Goal: Task Accomplishment & Management: Manage account settings

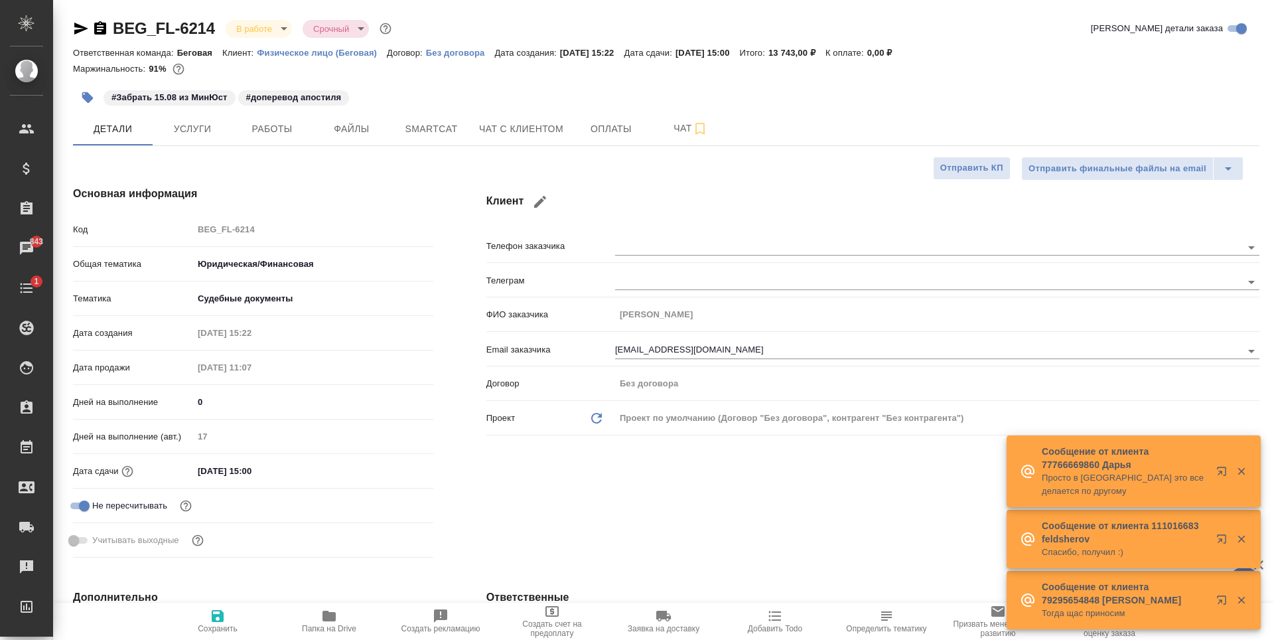
select select "RU"
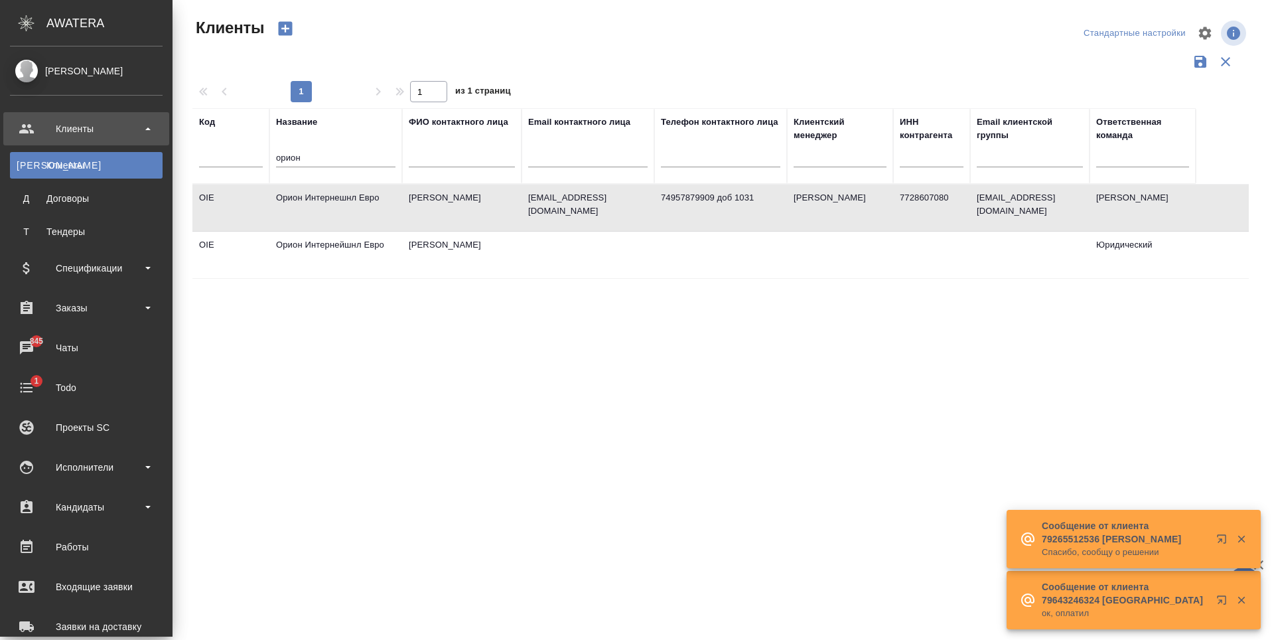
select select "RU"
click at [69, 376] on link "1 Todo" at bounding box center [86, 387] width 166 height 33
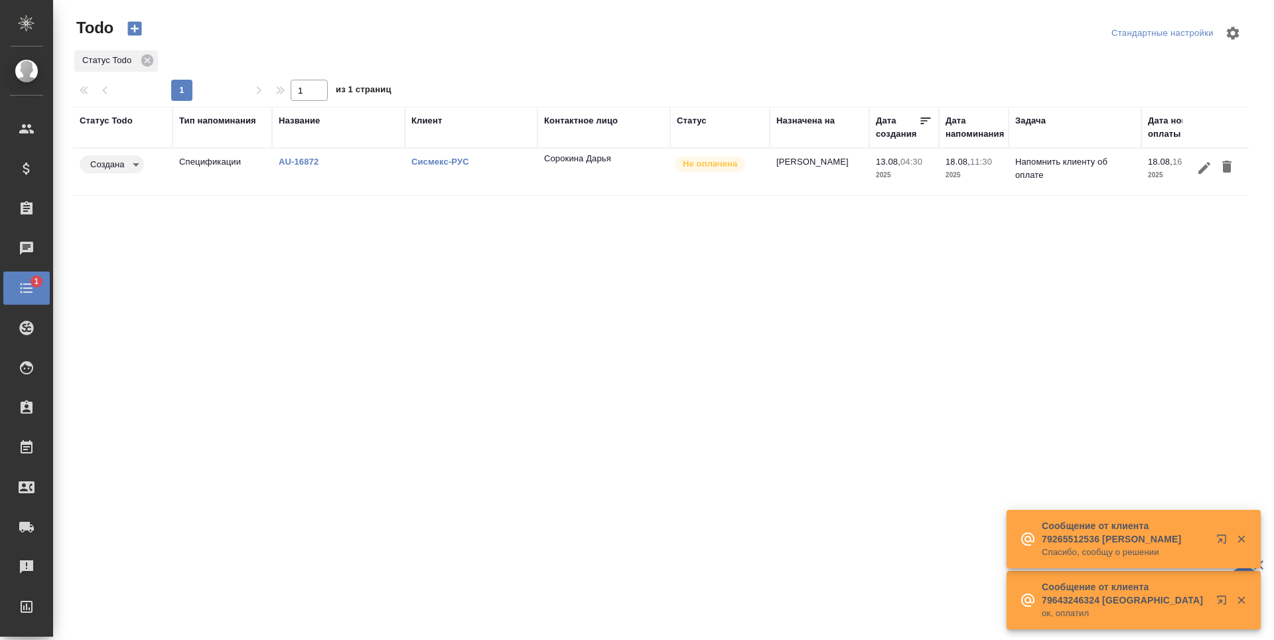
click at [797, 181] on td "[PERSON_NAME]" at bounding box center [820, 172] width 100 height 46
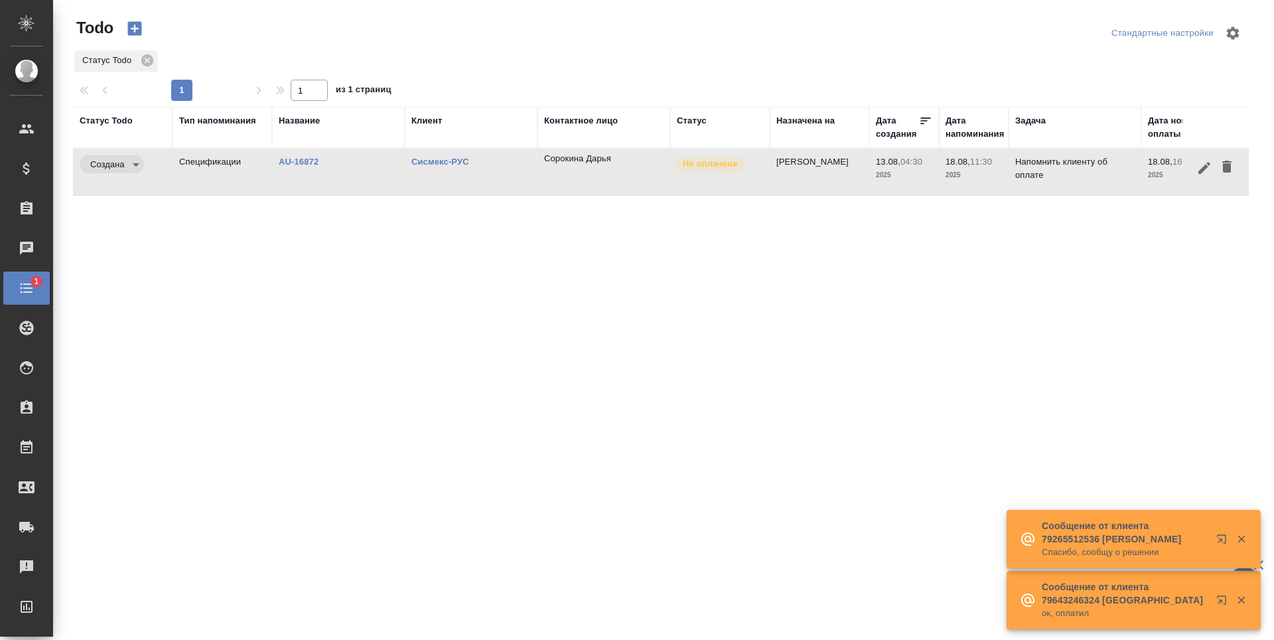
click at [797, 181] on td "Антонова Кристина" at bounding box center [820, 172] width 100 height 46
click at [295, 149] on td "AU-16872" at bounding box center [338, 172] width 133 height 46
click at [297, 159] on link "AU-16872" at bounding box center [299, 162] width 40 height 10
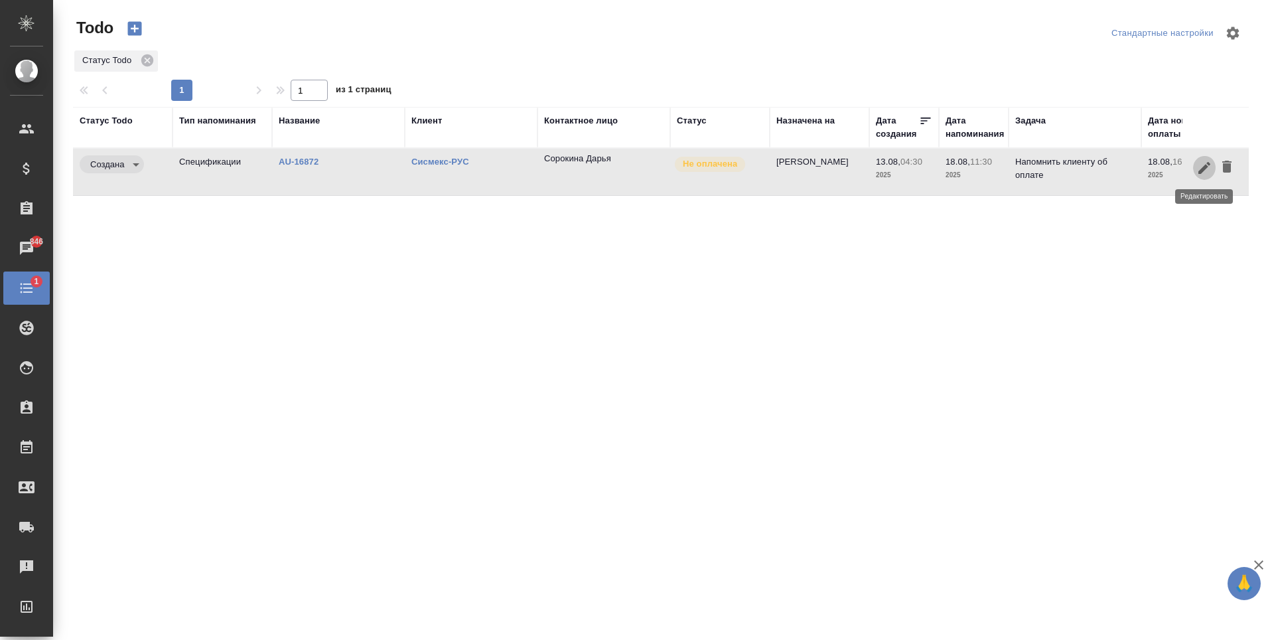
click at [1195, 167] on button "button" at bounding box center [1204, 167] width 23 height 25
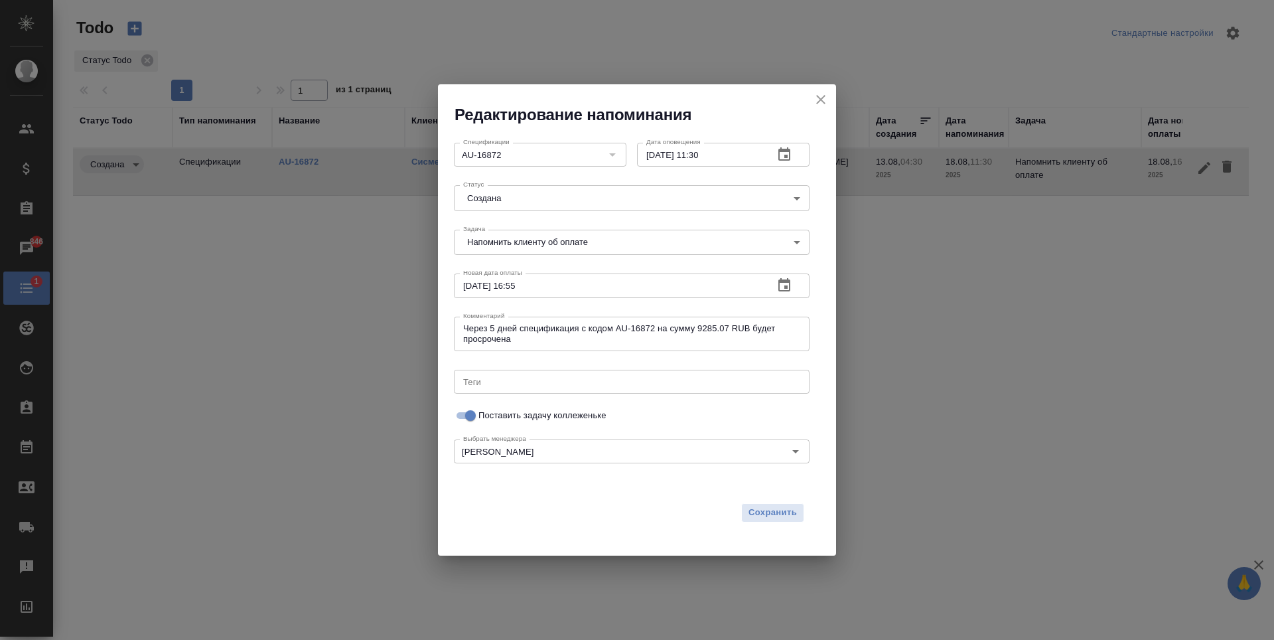
click at [785, 288] on icon "button" at bounding box center [784, 284] width 12 height 13
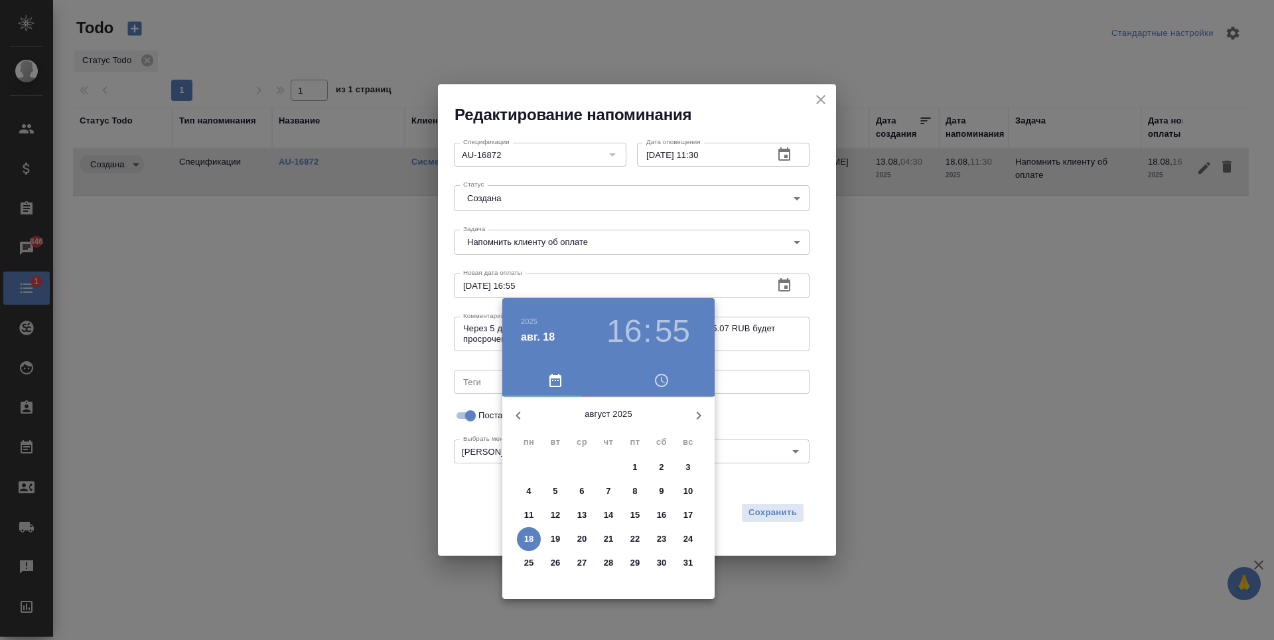
click at [557, 536] on p "19" at bounding box center [556, 538] width 10 height 13
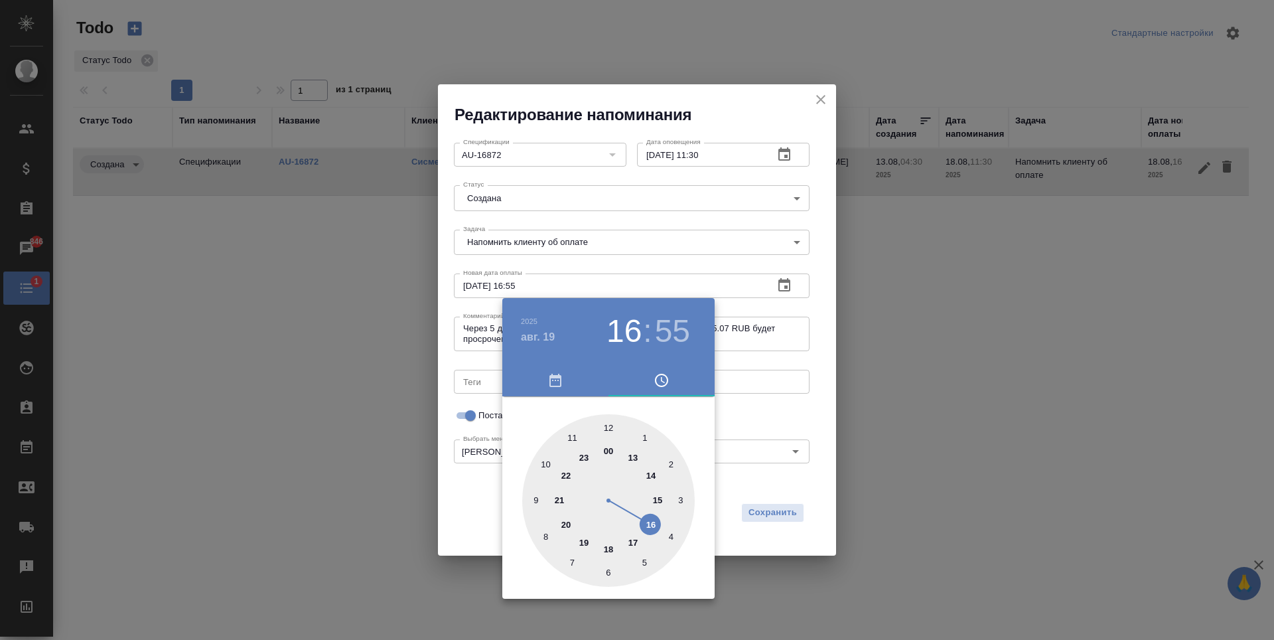
click at [607, 425] on div at bounding box center [608, 500] width 173 height 173
click at [613, 423] on div at bounding box center [608, 500] width 173 height 173
type input "19.08.2025 12:00"
click at [755, 400] on div at bounding box center [637, 320] width 1274 height 640
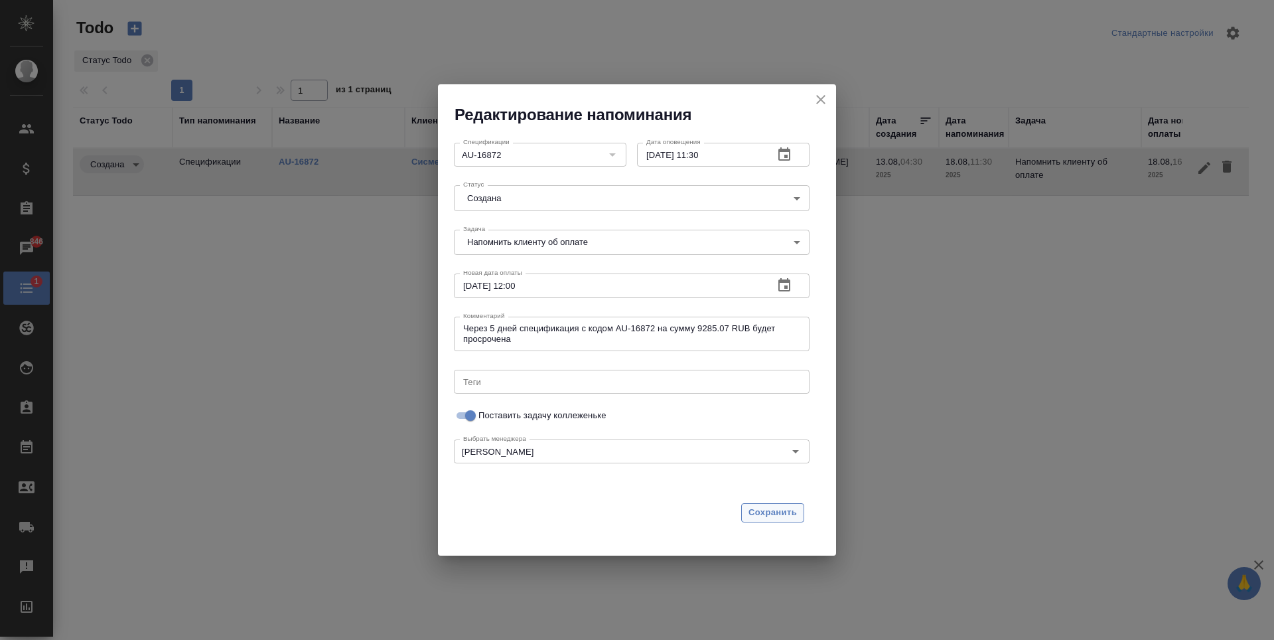
click at [764, 515] on span "Сохранить" at bounding box center [773, 512] width 48 height 15
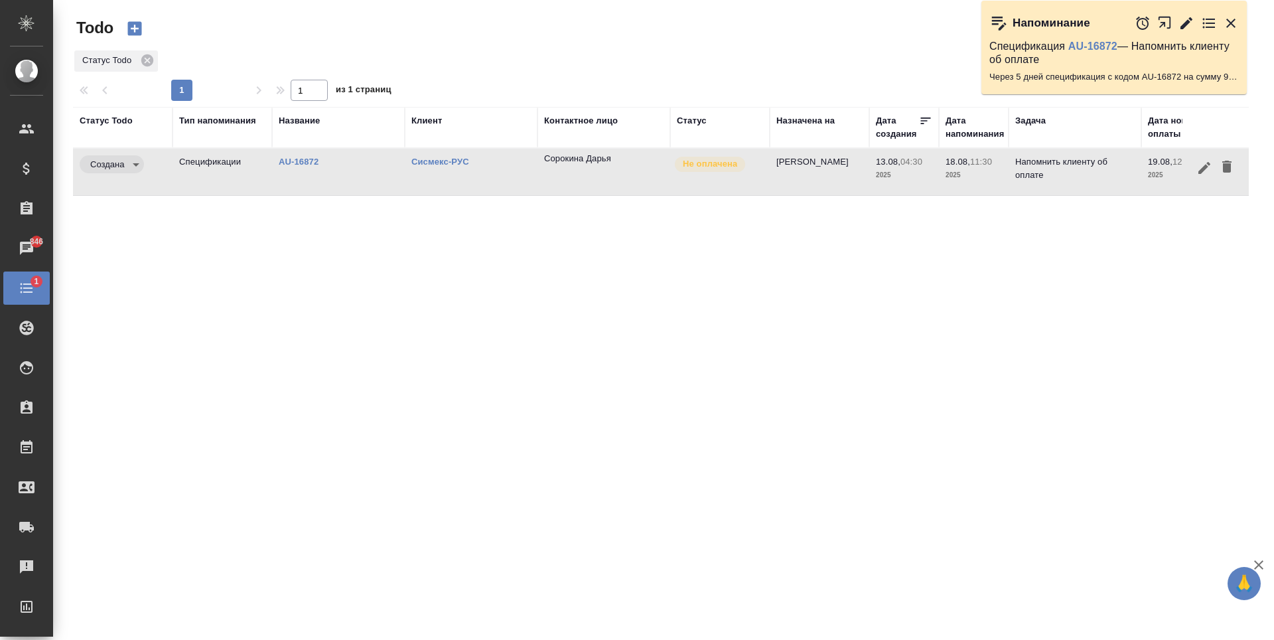
click at [143, 34] on icon "button" at bounding box center [134, 28] width 19 height 19
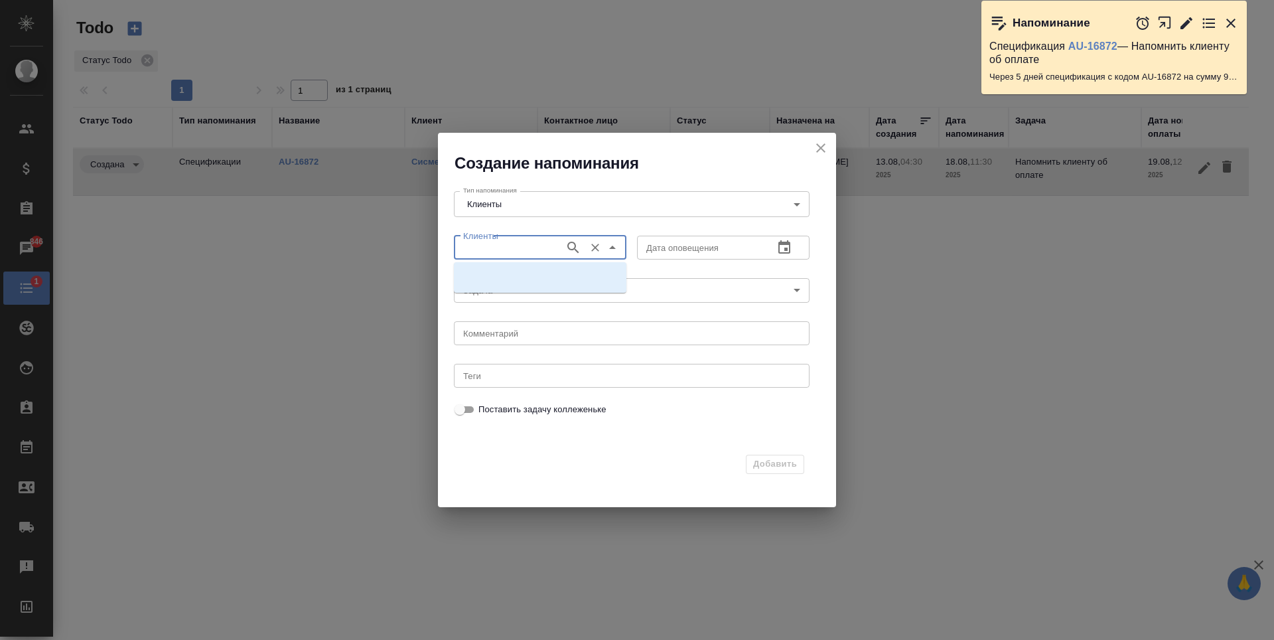
click at [551, 249] on input "Клиенты" at bounding box center [508, 248] width 100 height 16
click at [611, 245] on icon "Close" at bounding box center [613, 248] width 16 height 16
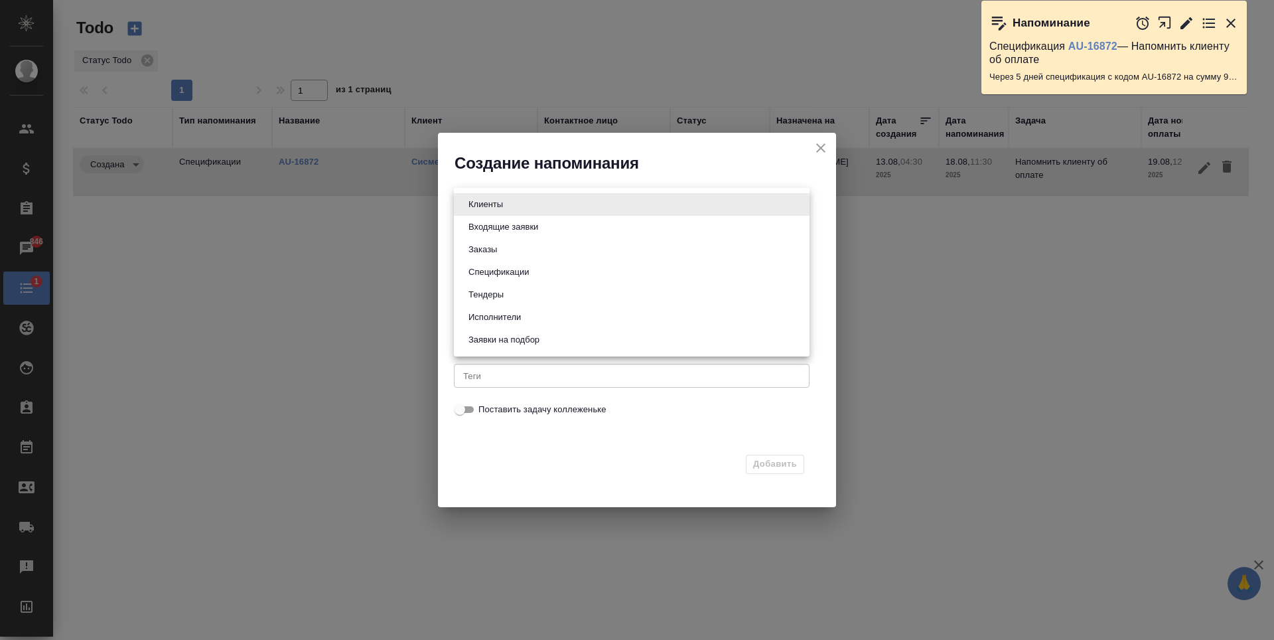
click at [804, 202] on body "🙏 .cls-1 fill:#fff; AWATERA Antonova Kristina Клиенты Спецификации Заказы 846 Ч…" at bounding box center [637, 320] width 1274 height 640
click at [504, 244] on li "Заказы" at bounding box center [632, 249] width 356 height 23
type input "Orders"
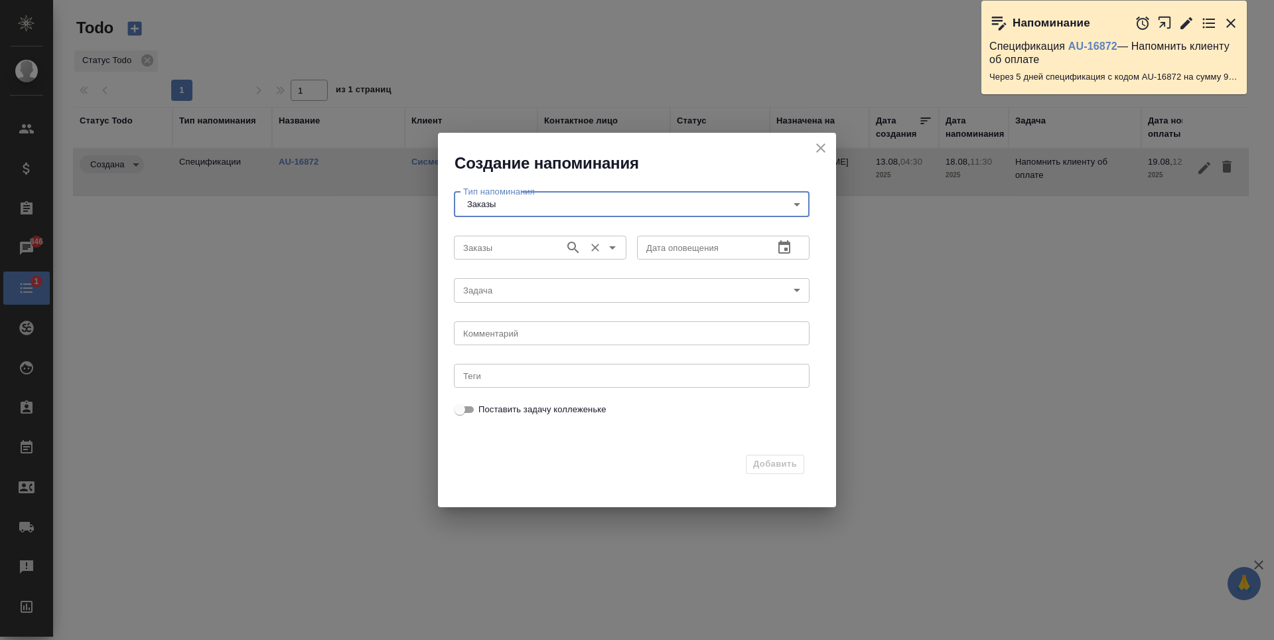
click at [533, 252] on input "Заказы" at bounding box center [508, 248] width 100 height 16
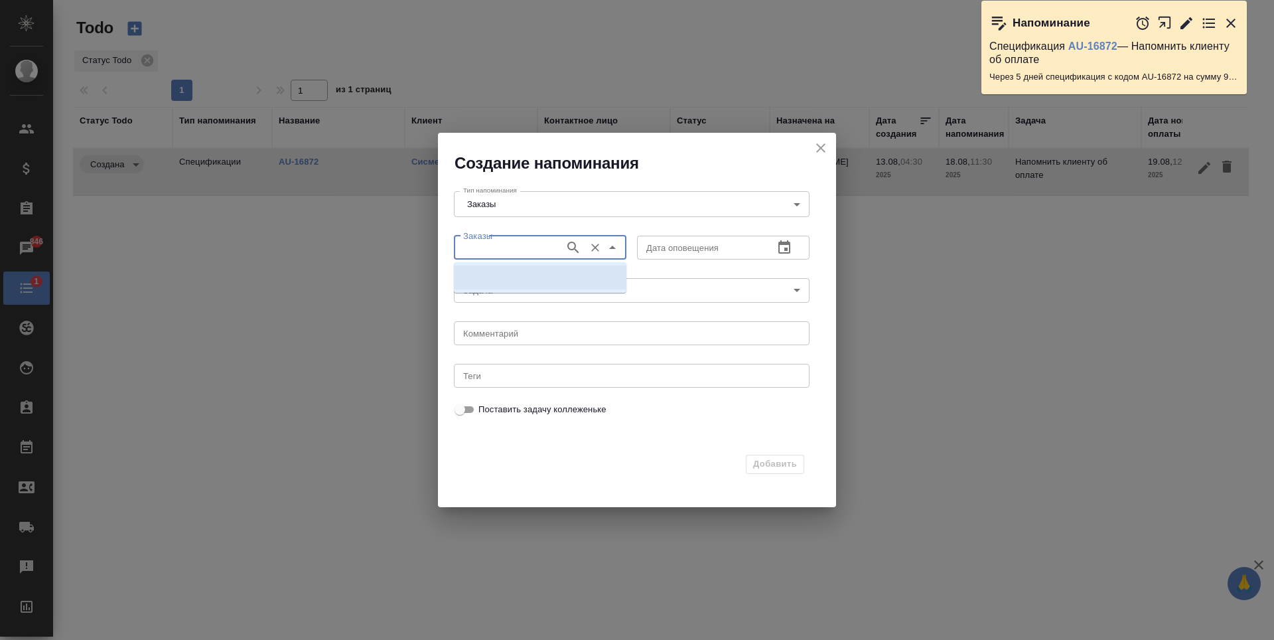
paste input "BEG_FL-6239"
type input "BEG_FL-6239"
click at [576, 254] on icon "button" at bounding box center [573, 248] width 16 height 16
click at [539, 275] on li "BEG_FL-6239" at bounding box center [540, 277] width 173 height 24
click at [790, 250] on icon "button" at bounding box center [784, 246] width 12 height 13
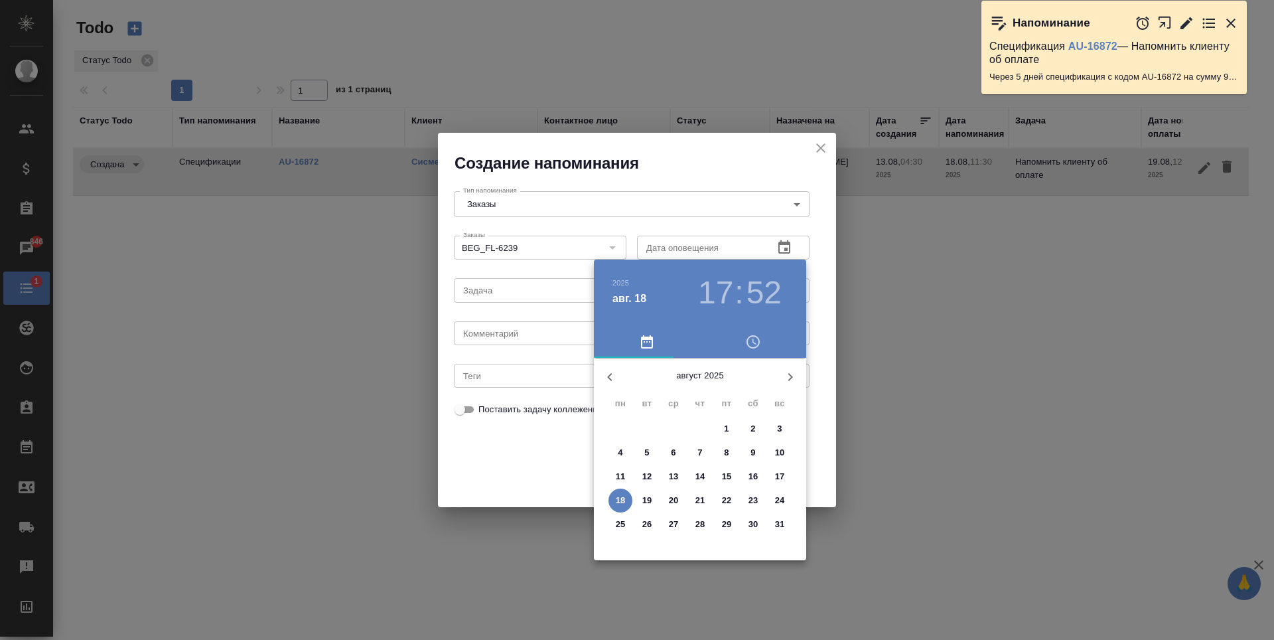
click at [621, 528] on p "25" at bounding box center [621, 524] width 10 height 13
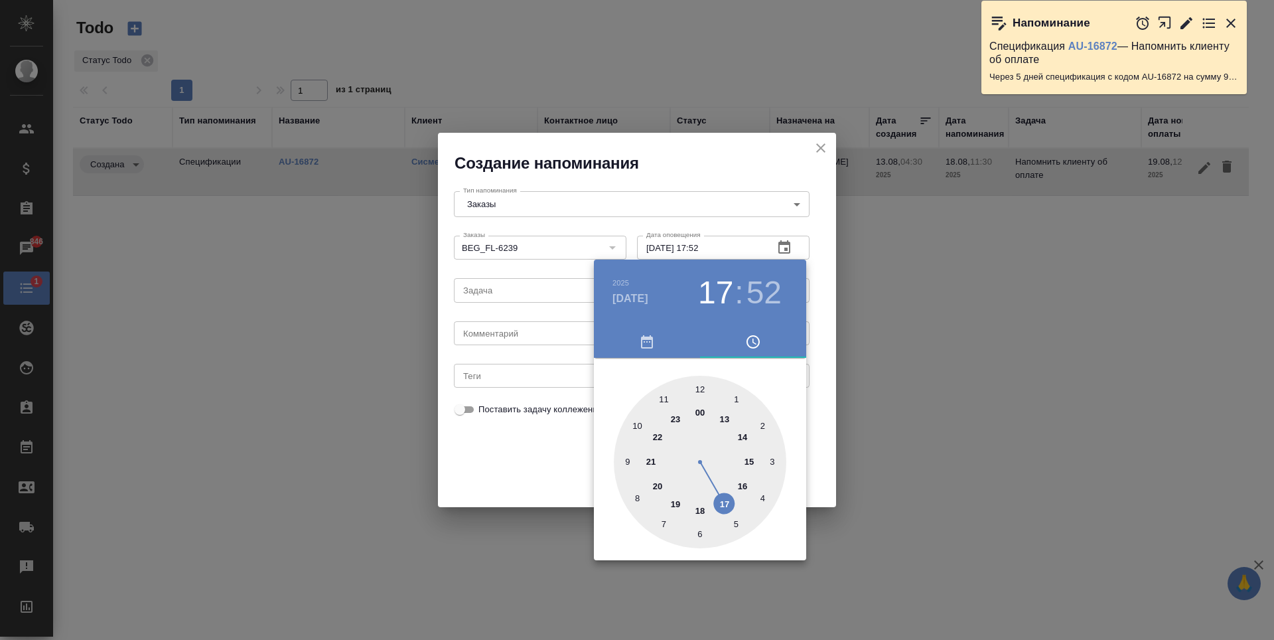
click at [666, 399] on div at bounding box center [700, 462] width 173 height 173
click at [698, 387] on div at bounding box center [700, 462] width 173 height 173
type input "25.08.2025 11:00"
click at [544, 313] on div at bounding box center [637, 320] width 1274 height 640
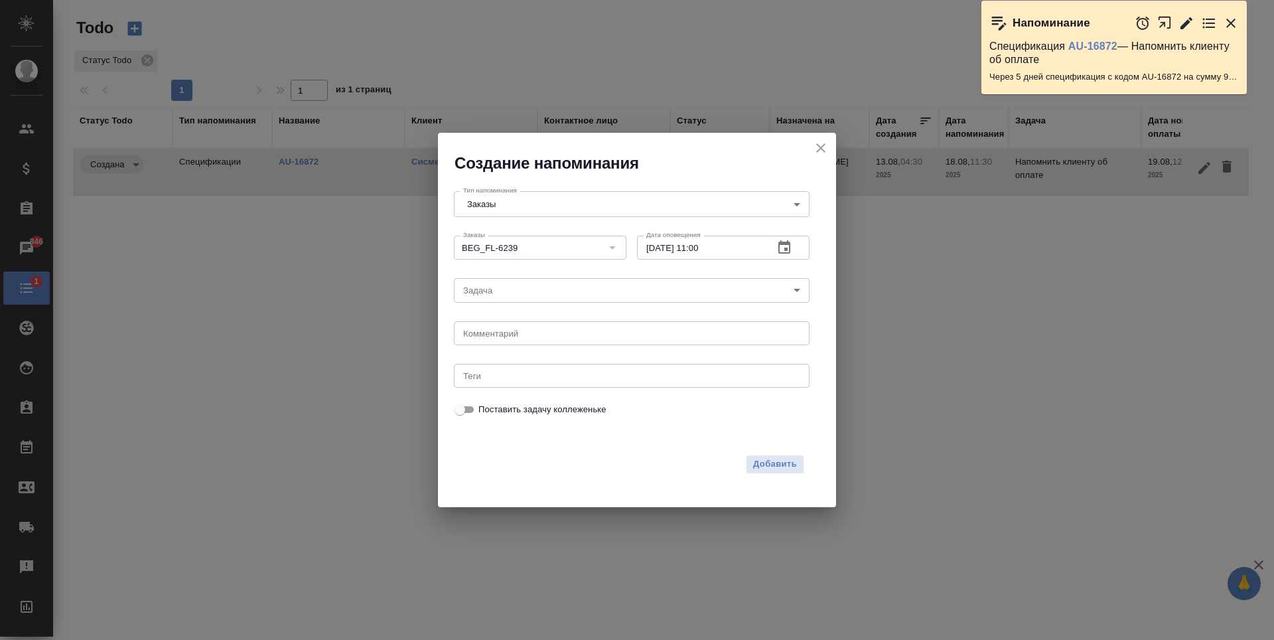
click at [575, 293] on body "🙏 .cls-1 fill:#fff; AWATERA Antonova Kristina Клиенты Спецификации Заказы 846 Ч…" at bounding box center [637, 320] width 1274 height 640
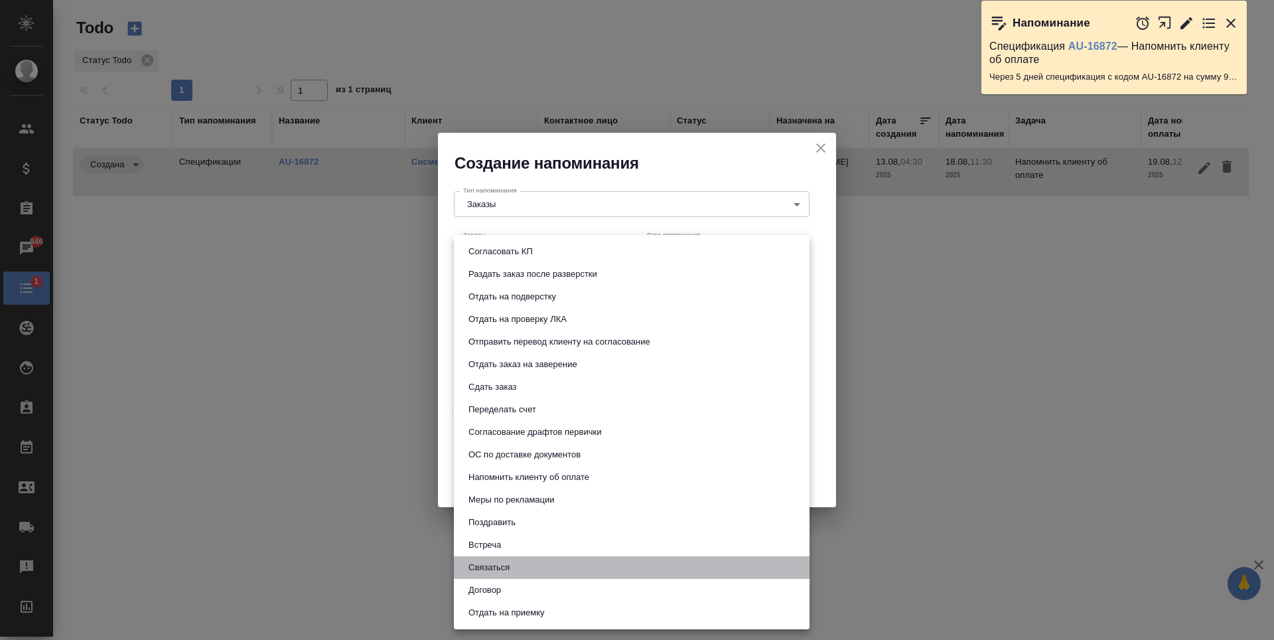
click at [528, 572] on li "Связаться" at bounding box center [632, 567] width 356 height 23
type input "Связаться"
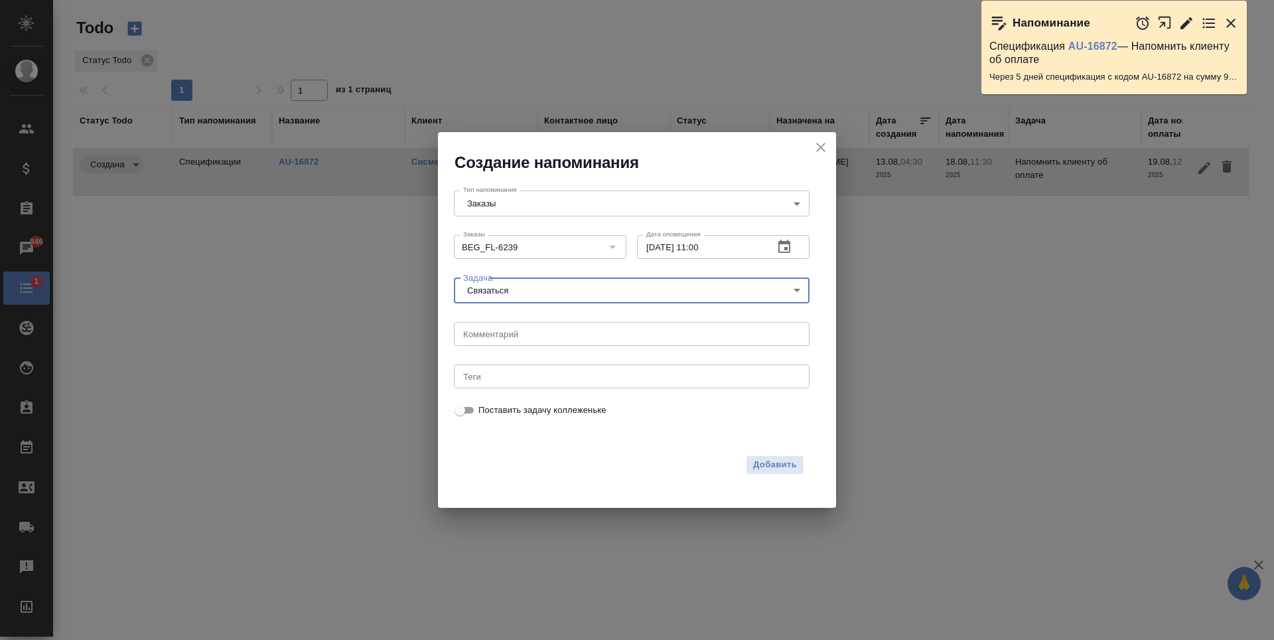
click at [623, 327] on div "x Комментарий" at bounding box center [632, 334] width 356 height 24
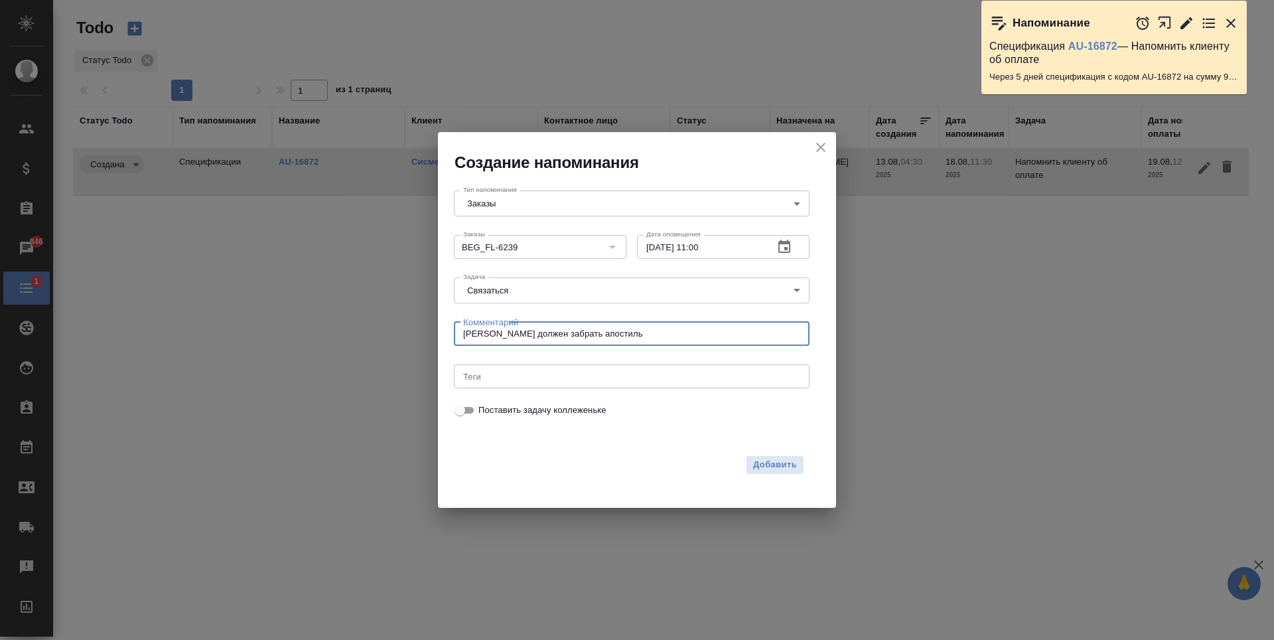
type textarea "Олег должен забрать апостиль"
click at [725, 384] on input "Теги" at bounding box center [618, 376] width 321 height 16
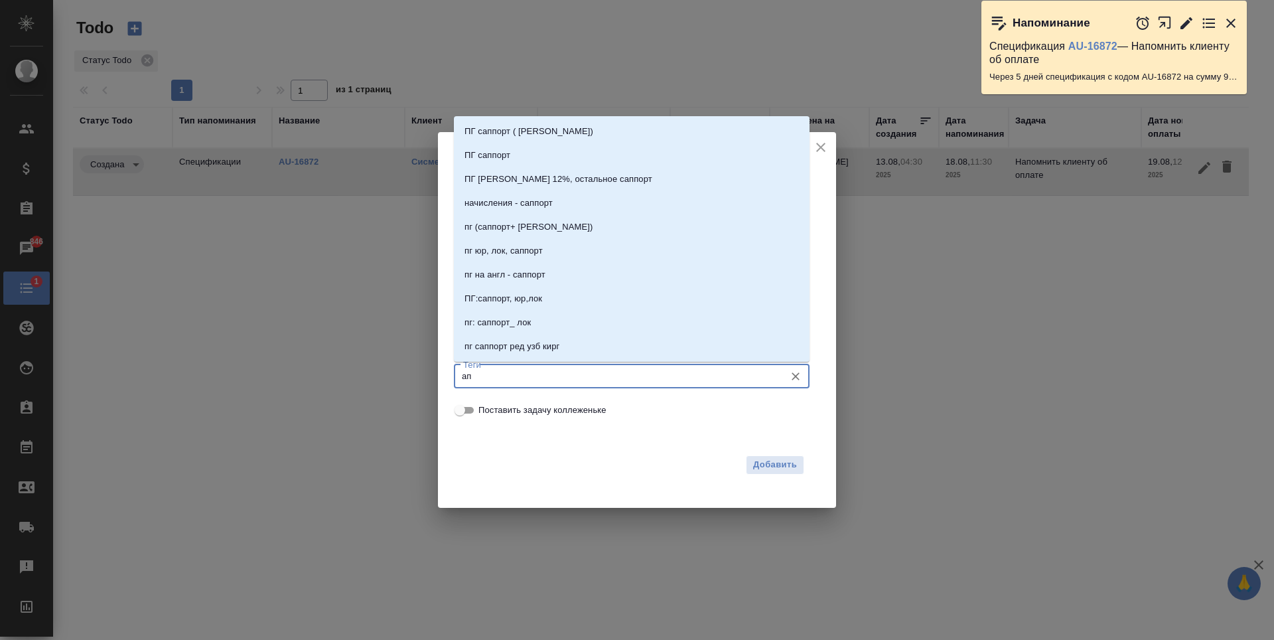
type input "апо"
click at [587, 126] on li "апостиль" at bounding box center [632, 131] width 356 height 24
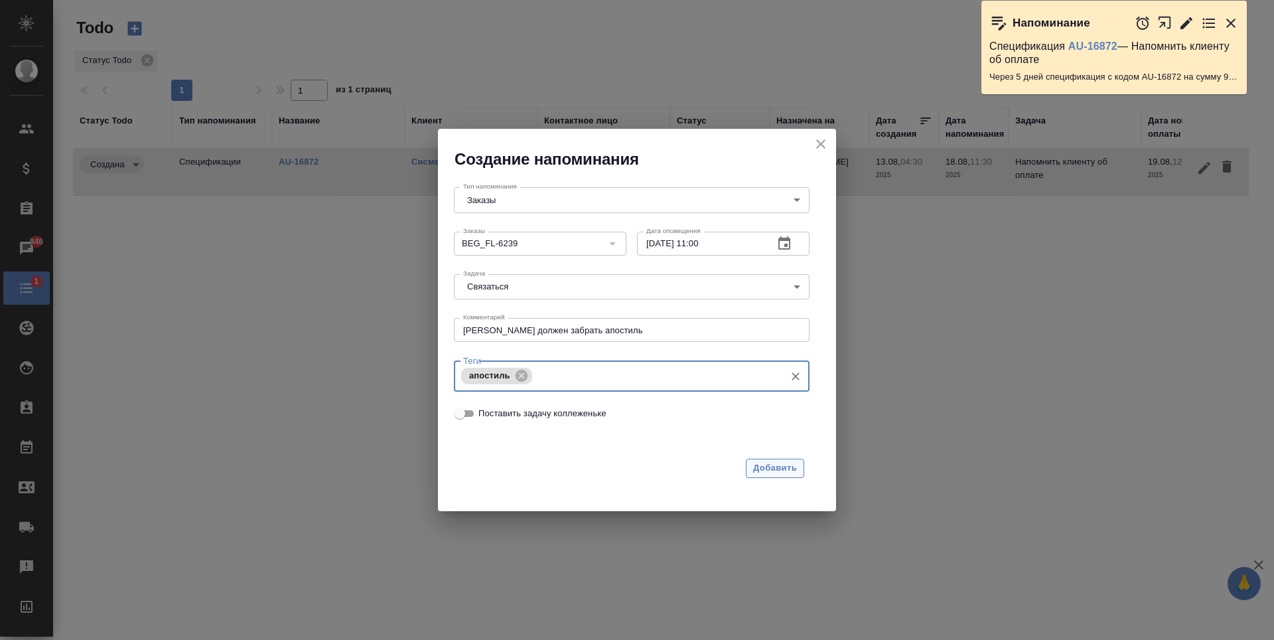
click at [777, 461] on span "Добавить" at bounding box center [775, 468] width 44 height 15
type input "Clients"
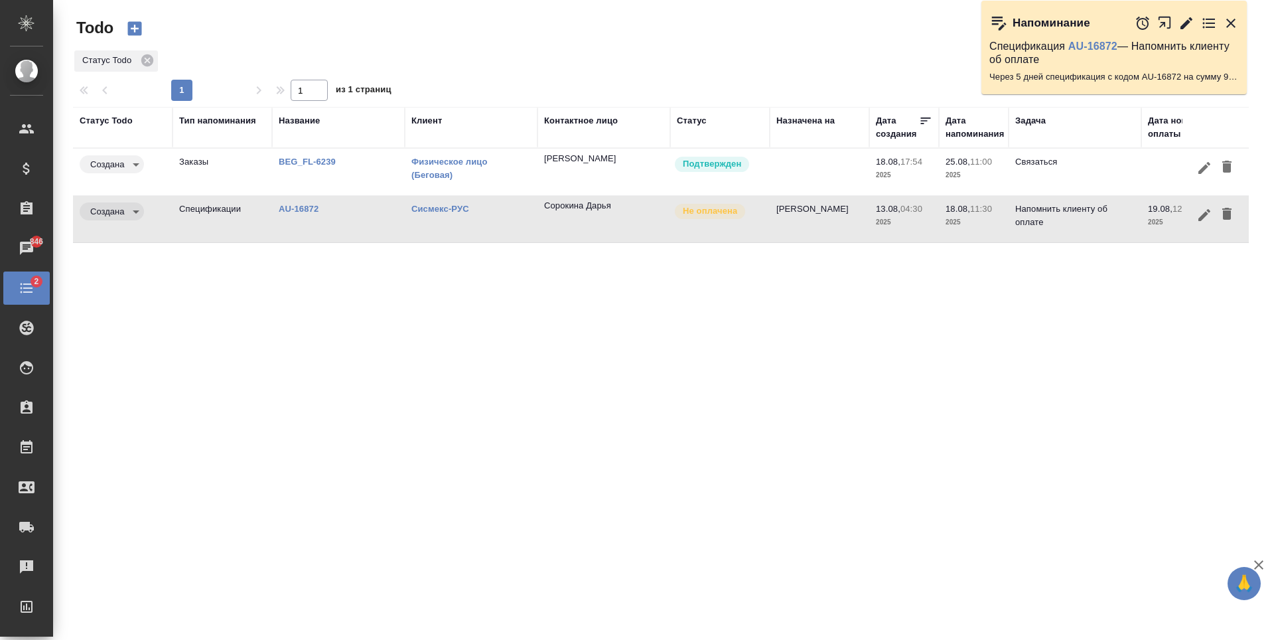
click at [251, 35] on div "Todo" at bounding box center [271, 28] width 396 height 23
click at [129, 30] on icon "button" at bounding box center [135, 29] width 14 height 14
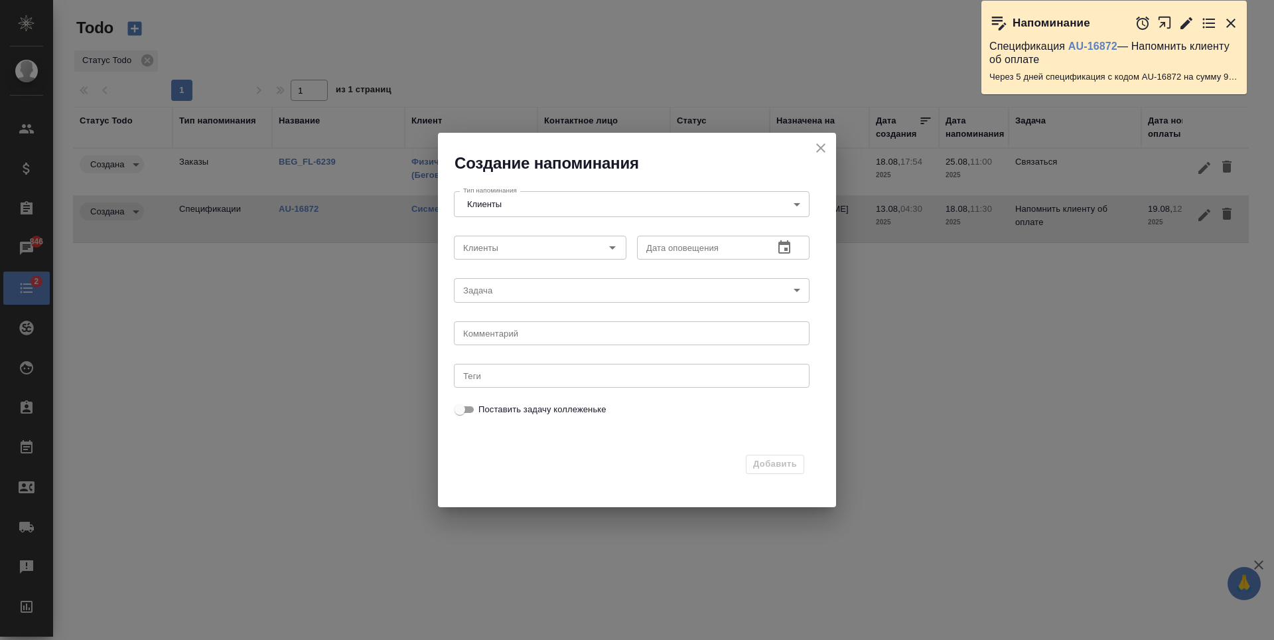
click at [797, 203] on body "🙏 .cls-1 fill:#fff; AWATERA Antonova Kristina Клиенты Спецификации Заказы 846 Ч…" at bounding box center [637, 320] width 1274 height 640
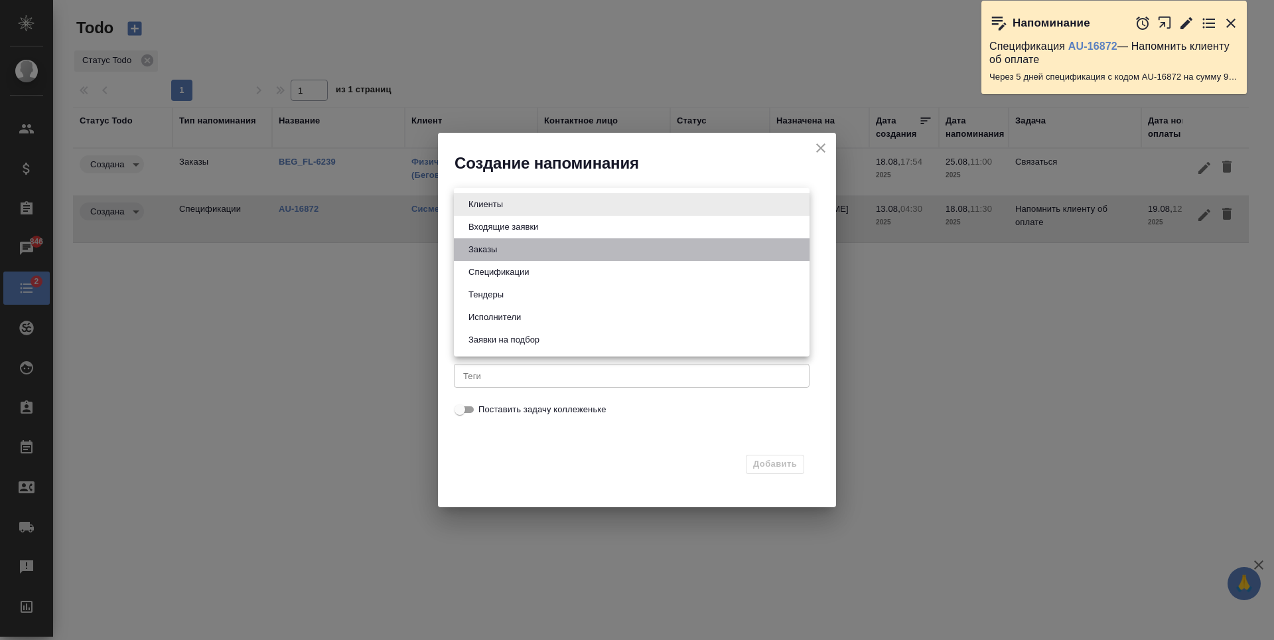
click at [518, 241] on li "Заказы" at bounding box center [632, 249] width 356 height 23
type input "Orders"
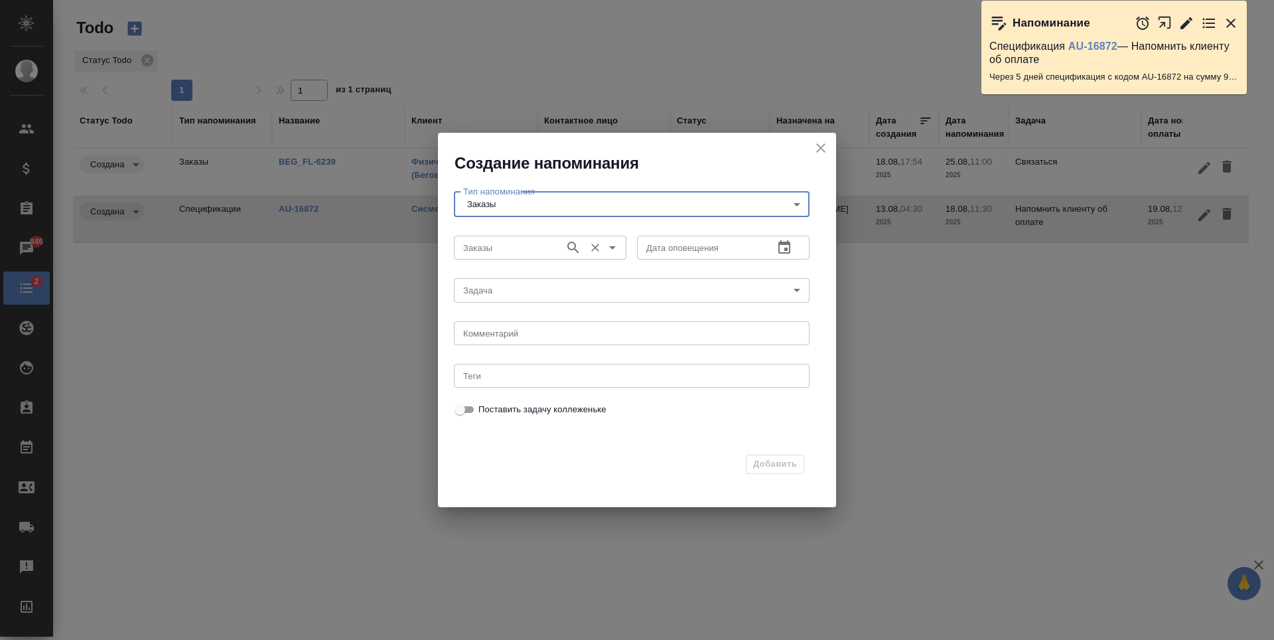
click at [513, 248] on input "Заказы" at bounding box center [508, 248] width 100 height 16
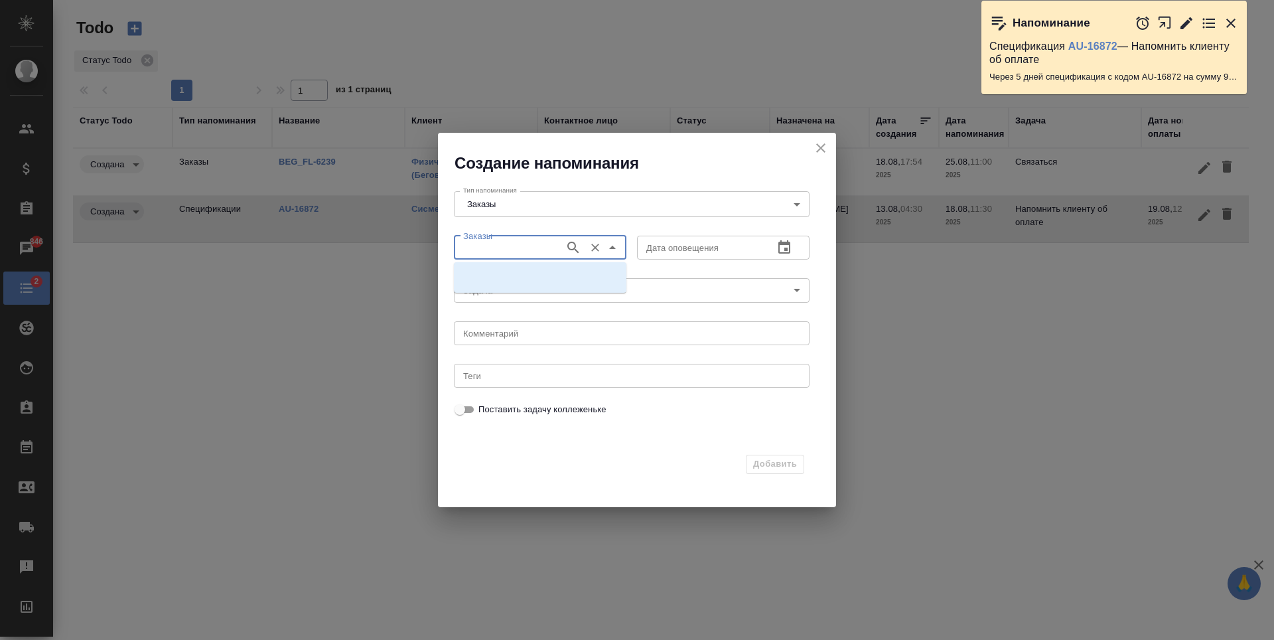
paste input "BEG_FL-6234"
type input "BEG_FL-6234"
click at [577, 242] on icon "button" at bounding box center [573, 248] width 16 height 16
click at [550, 281] on li "BEG_FL-6234" at bounding box center [540, 277] width 173 height 24
click at [676, 293] on body "🙏 .cls-1 fill:#fff; AWATERA Antonova Kristina Клиенты Спецификации Заказы 846 Ч…" at bounding box center [637, 320] width 1274 height 640
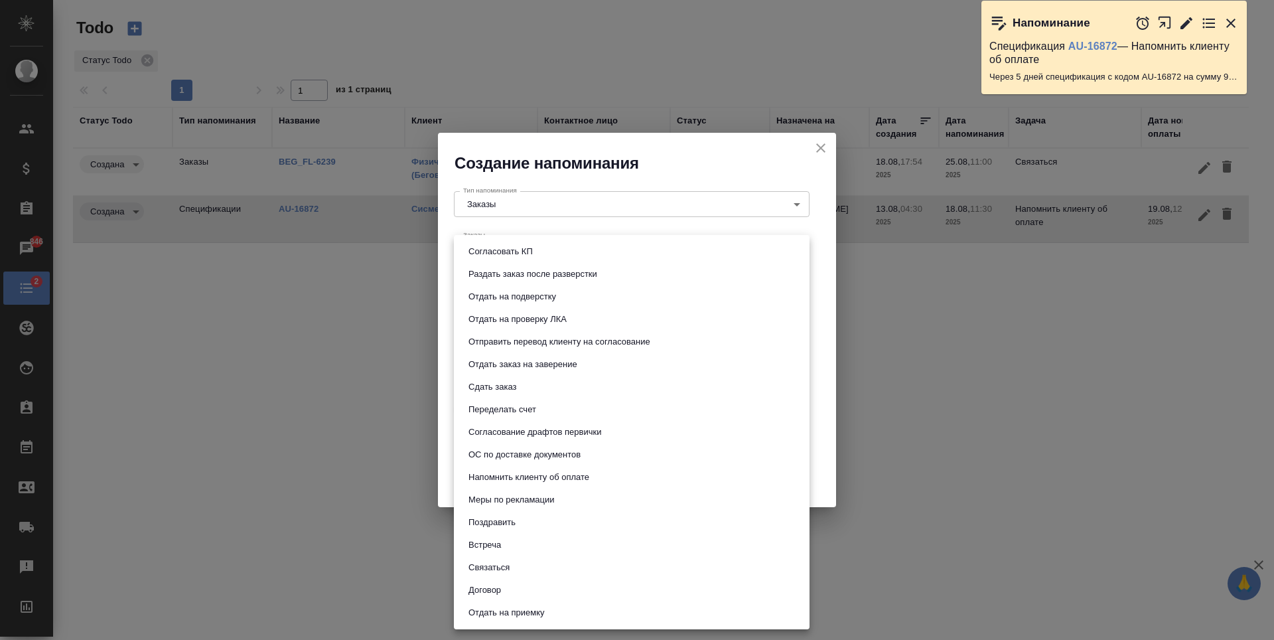
click at [563, 571] on li "Связаться" at bounding box center [632, 567] width 356 height 23
type input "Связаться"
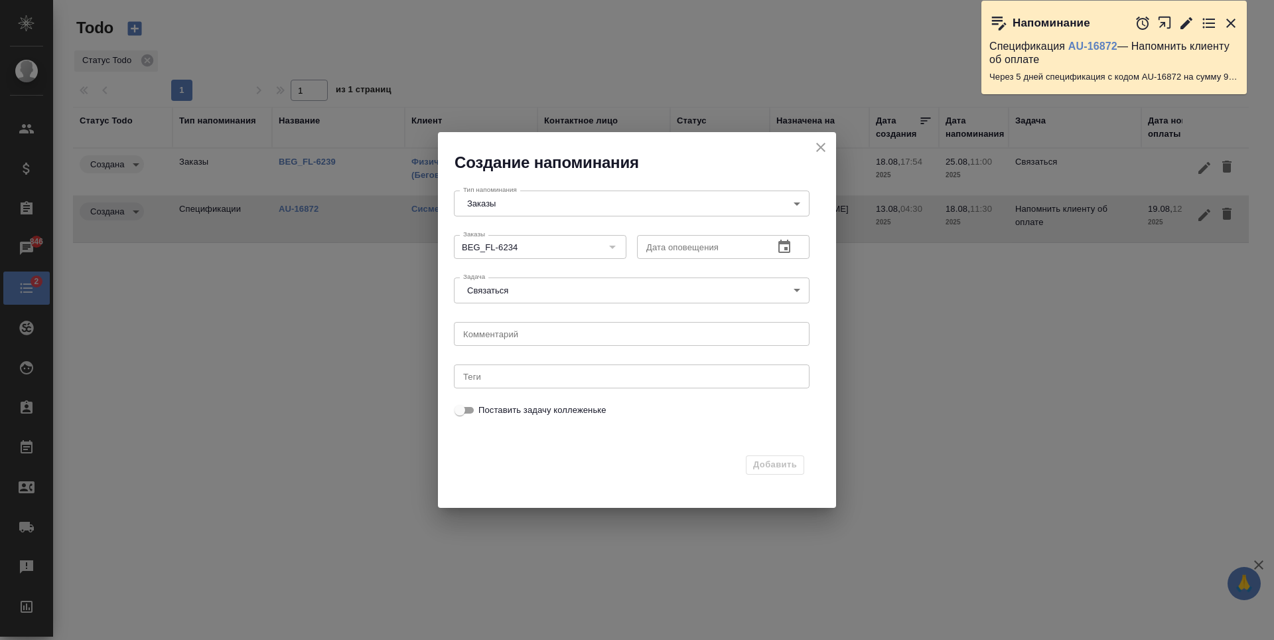
click at [628, 341] on div "x Комментарий" at bounding box center [632, 334] width 356 height 24
type textarea "Спросить еще раз про заказ и запуск в работу"
click at [771, 248] on button "button" at bounding box center [785, 247] width 32 height 32
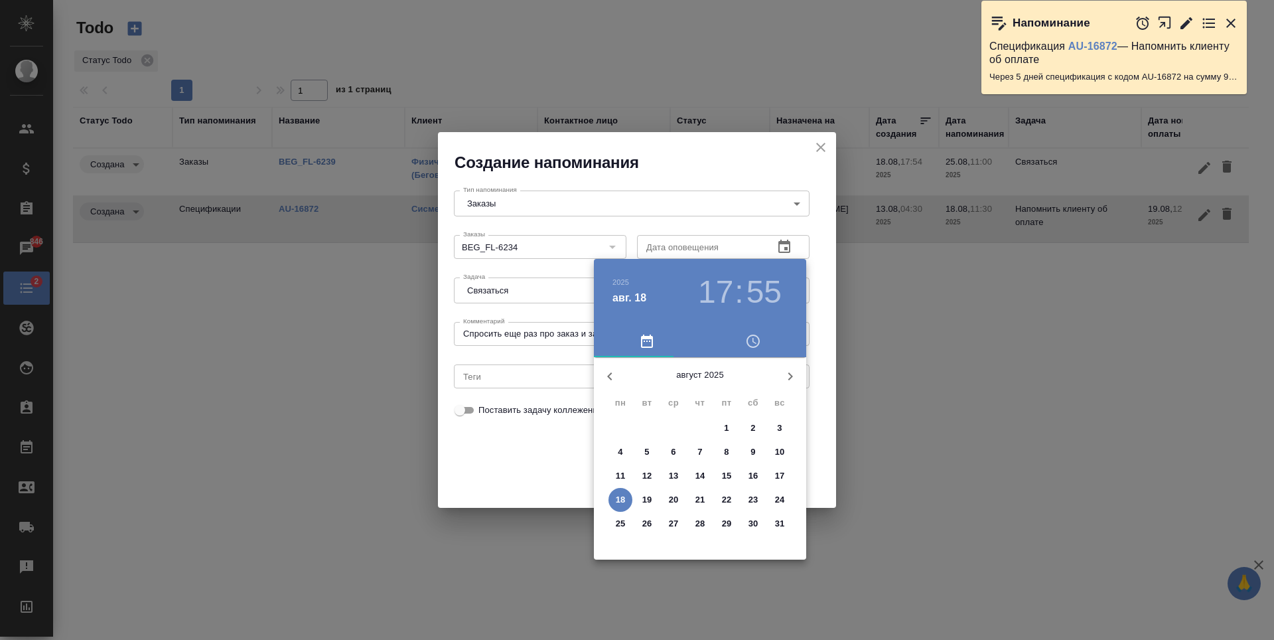
click at [648, 498] on p "19" at bounding box center [647, 499] width 10 height 13
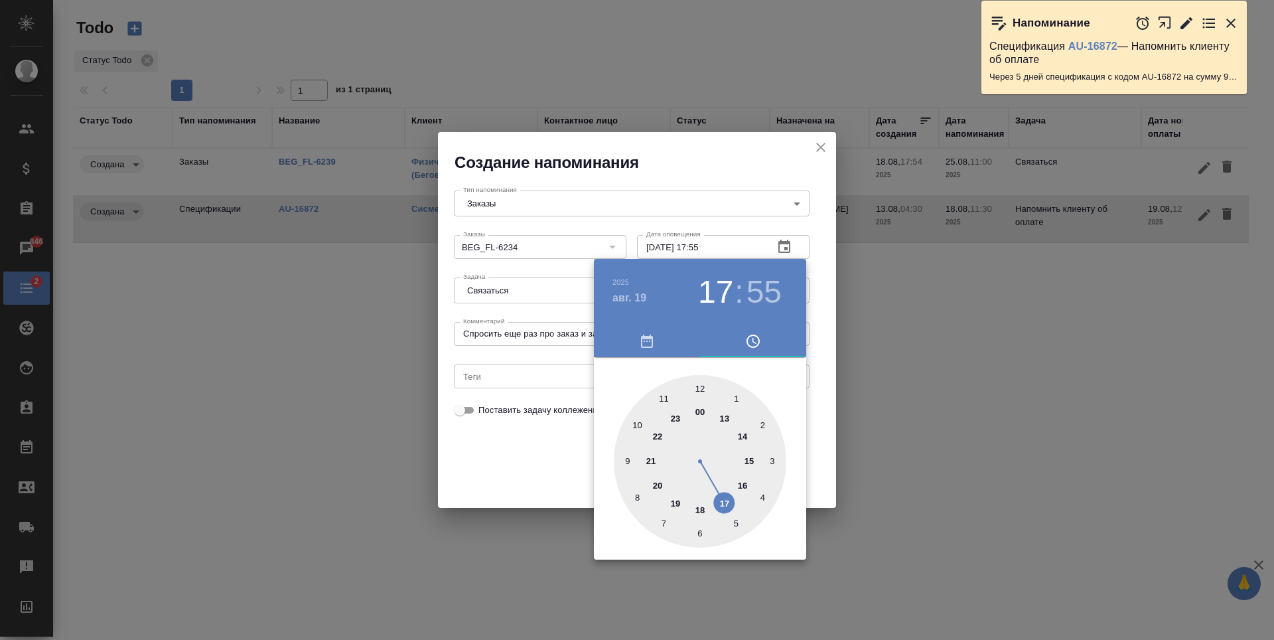
click at [640, 426] on div at bounding box center [700, 461] width 173 height 173
click at [677, 352] on button "button" at bounding box center [647, 341] width 106 height 32
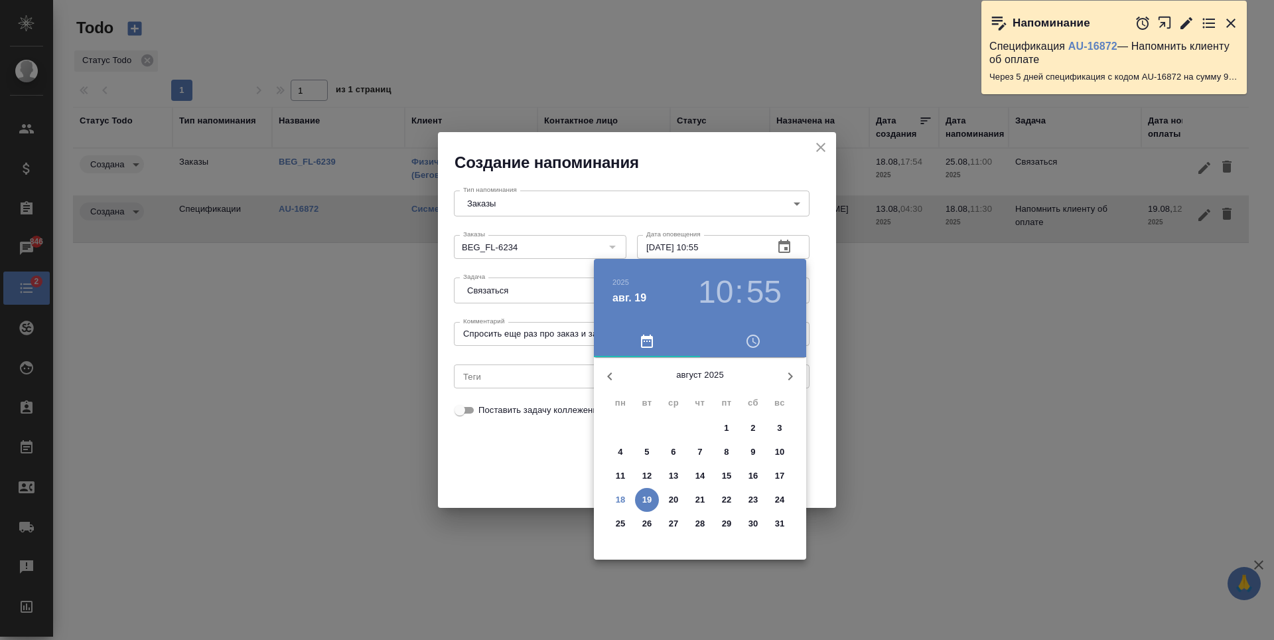
click at [642, 496] on p "19" at bounding box center [647, 499] width 10 height 13
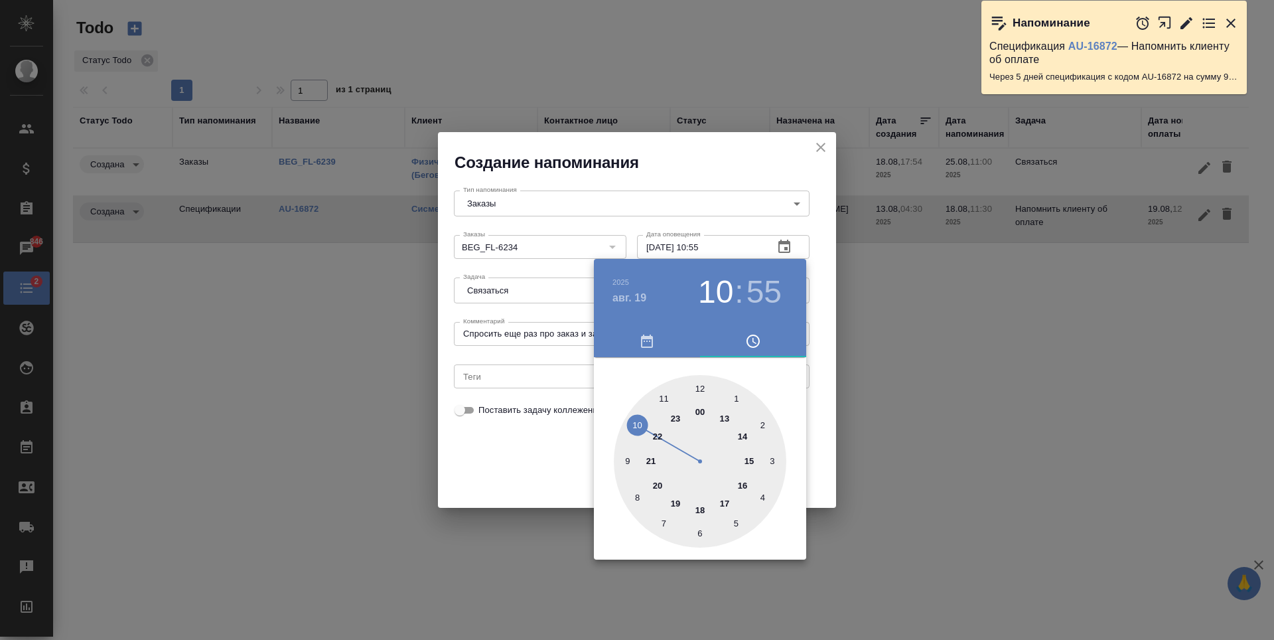
click at [630, 463] on div at bounding box center [700, 461] width 173 height 173
click at [702, 532] on div at bounding box center [700, 461] width 173 height 173
type input "19.08.2025 09:30"
click at [805, 393] on div "00 05 10 15 20 25 30 35 40 45 50 55" at bounding box center [700, 461] width 212 height 173
click at [817, 398] on div at bounding box center [637, 320] width 1274 height 640
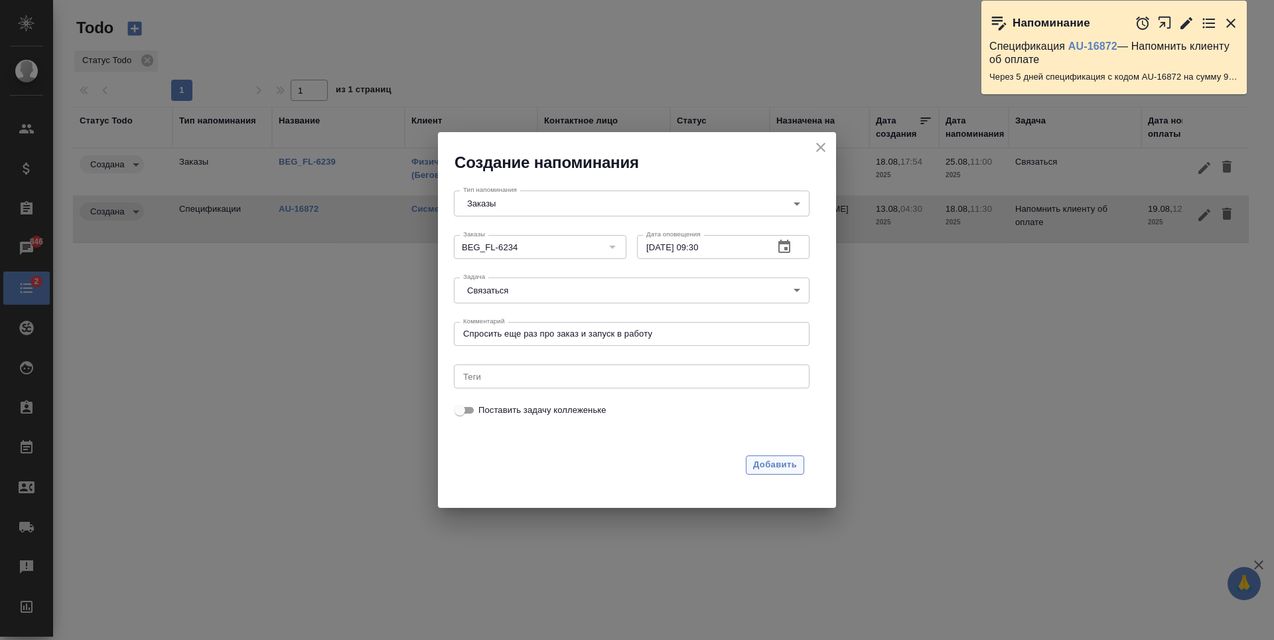
click at [769, 463] on span "Добавить" at bounding box center [775, 464] width 44 height 15
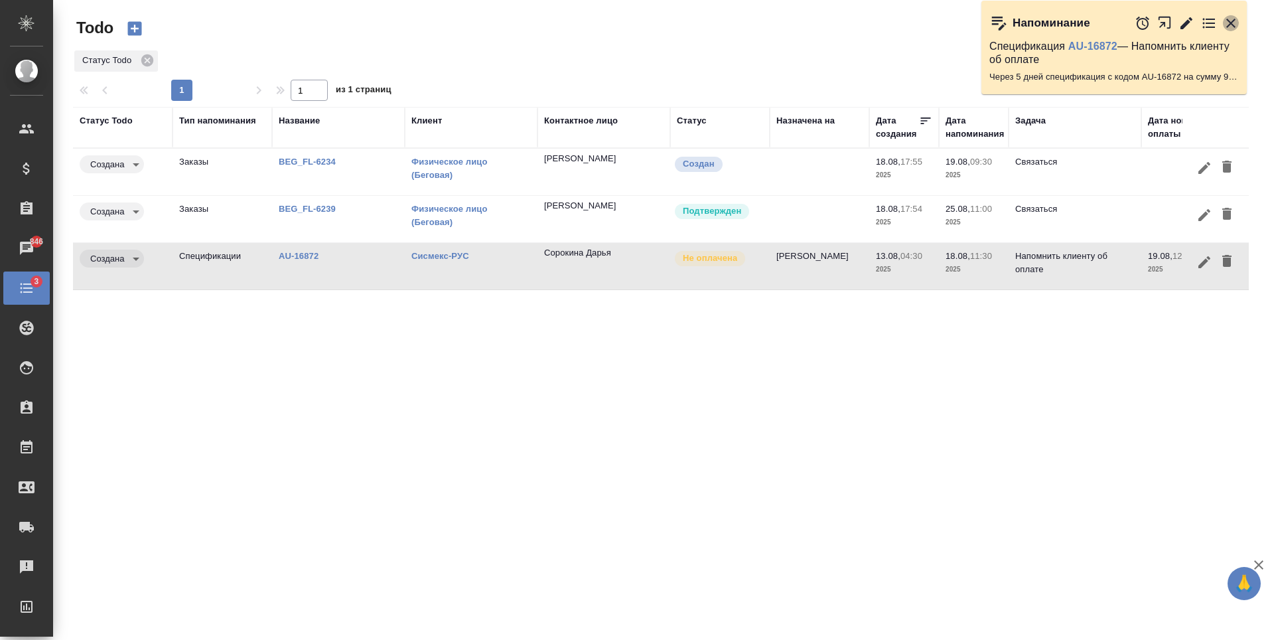
click at [1232, 25] on icon "button" at bounding box center [1230, 23] width 9 height 9
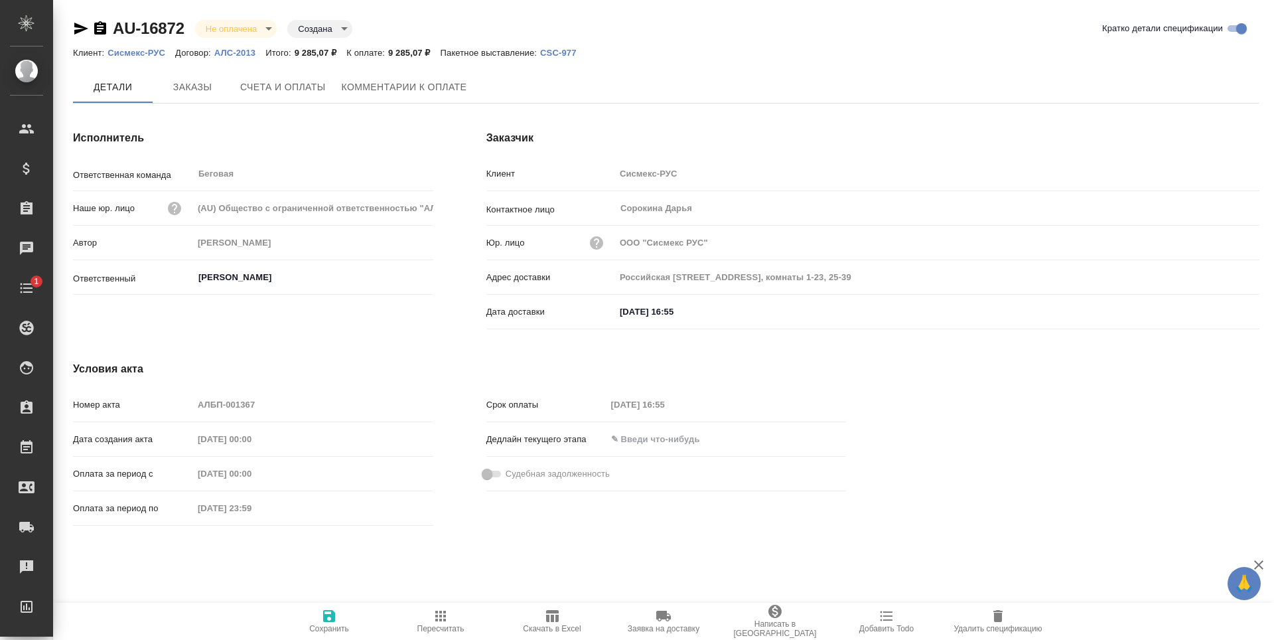
type input "Зайцева Светлана"
click at [179, 84] on span "Заказы" at bounding box center [193, 88] width 64 height 17
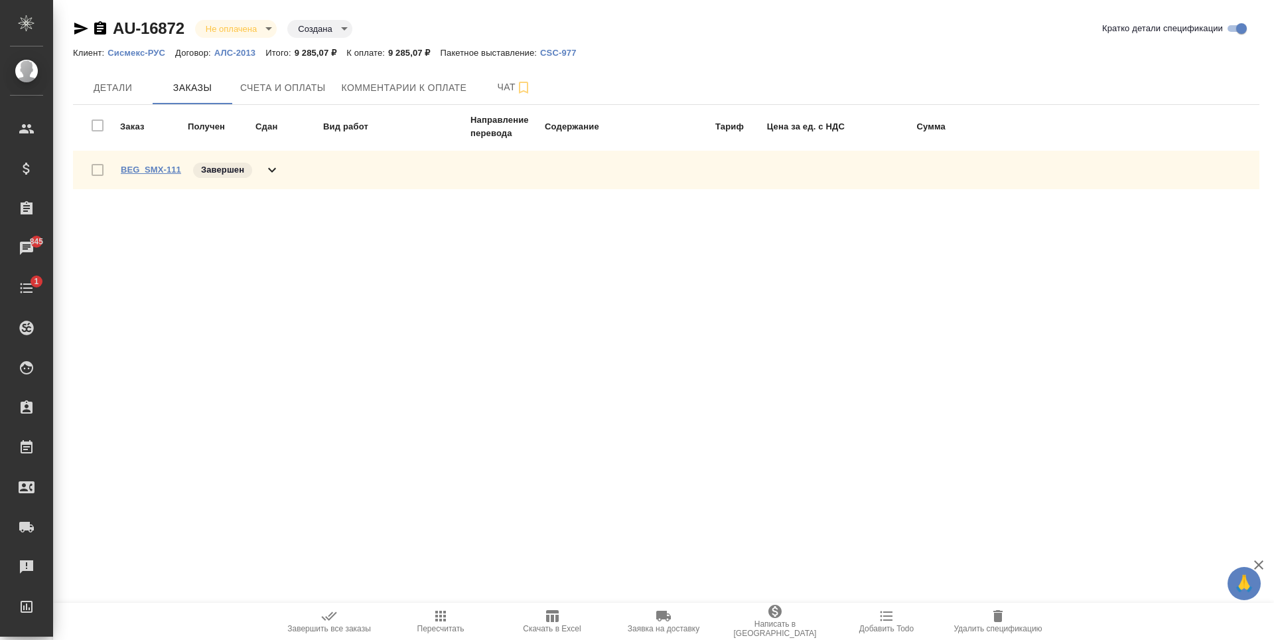
click at [151, 171] on link "BEG_SMX-111" at bounding box center [151, 170] width 60 height 10
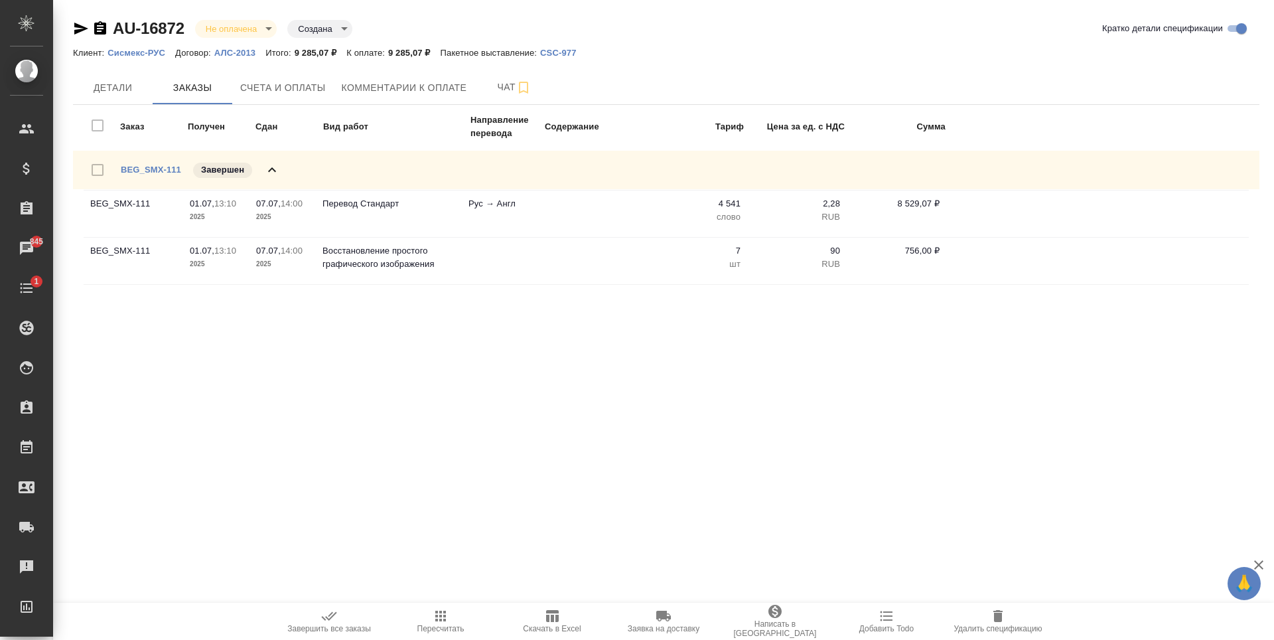
click at [388, 170] on div "BEG_SMX-111 Завершен" at bounding box center [666, 170] width 1187 height 38
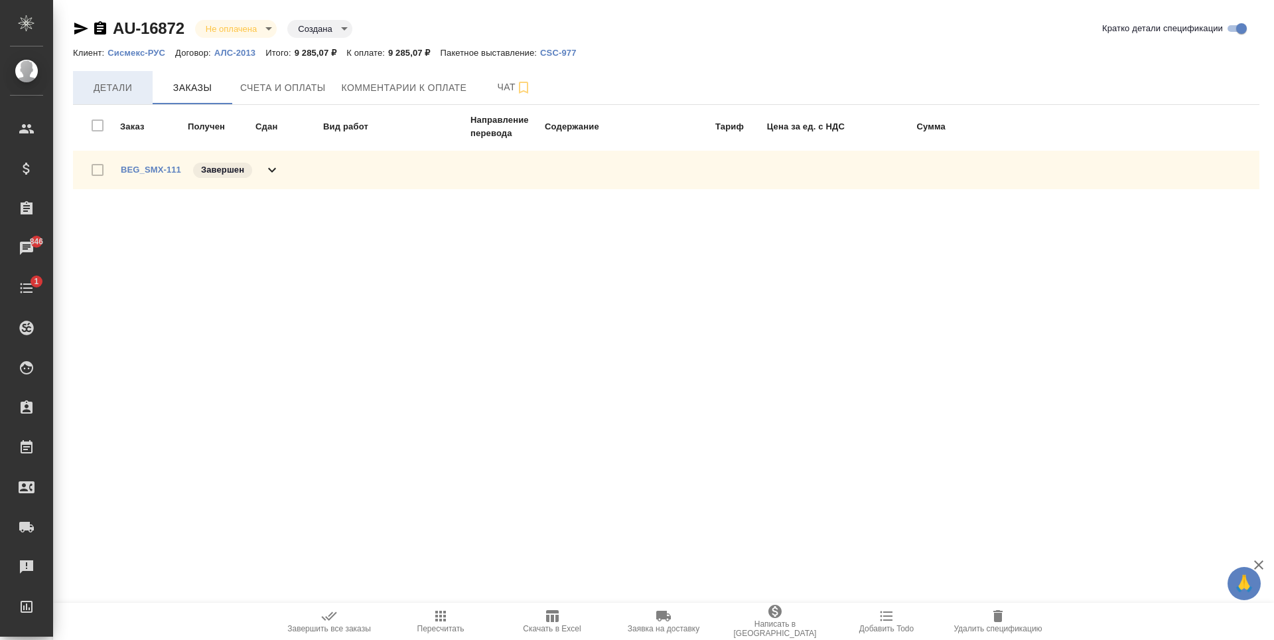
click at [139, 75] on button "Детали" at bounding box center [113, 87] width 80 height 33
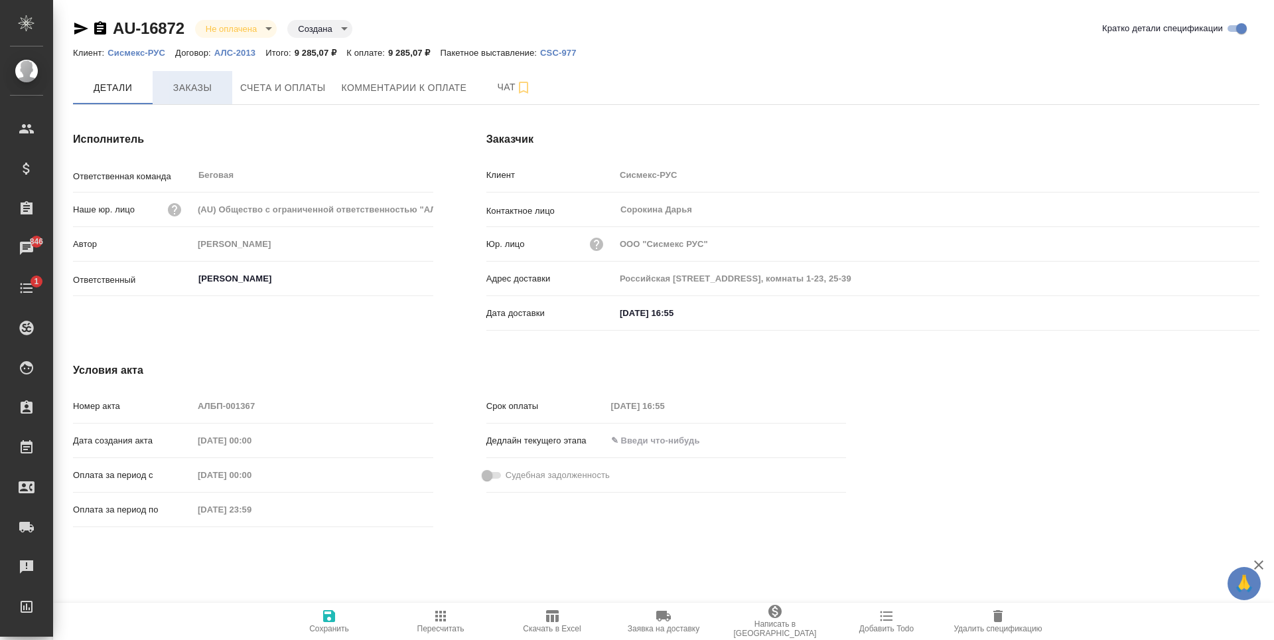
click at [220, 86] on span "Заказы" at bounding box center [193, 88] width 64 height 17
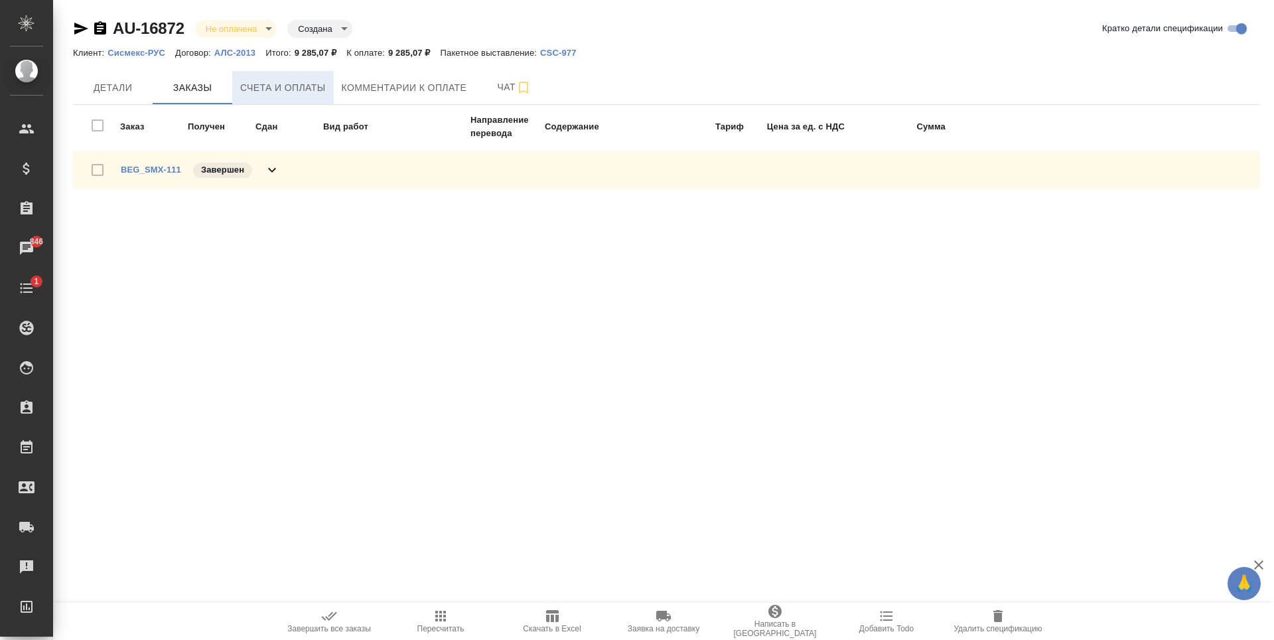
click at [312, 92] on span "Счета и оплаты" at bounding box center [283, 88] width 86 height 17
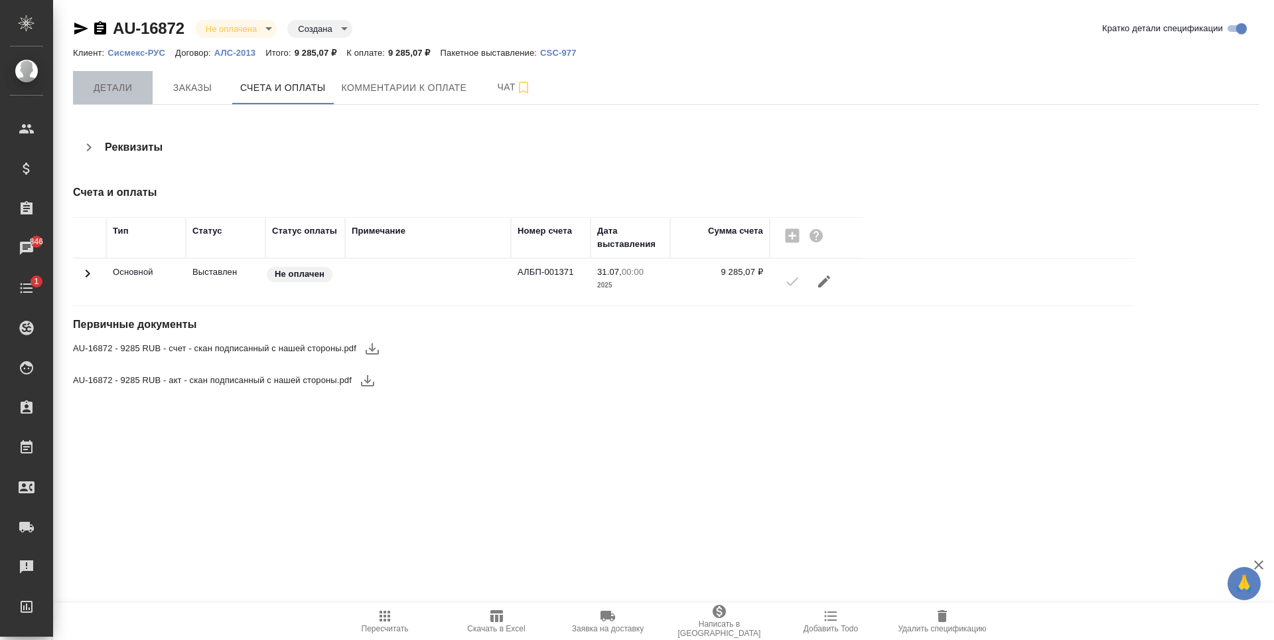
click at [106, 85] on span "Детали" at bounding box center [113, 88] width 64 height 17
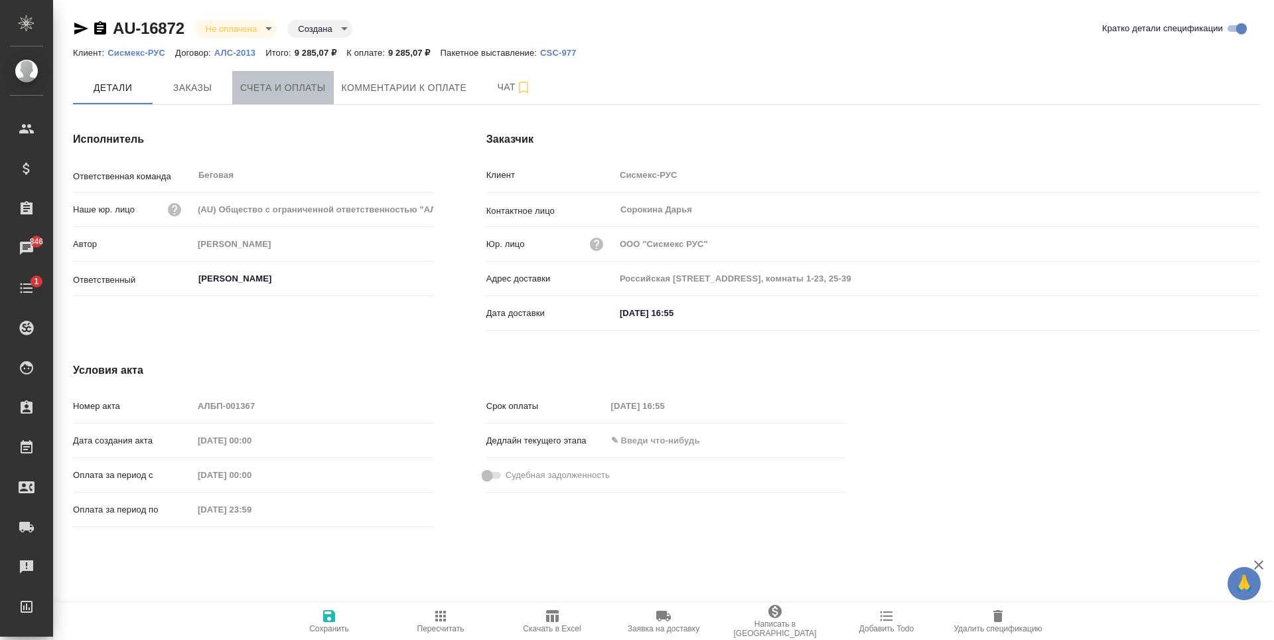
click at [276, 88] on span "Счета и оплаты" at bounding box center [283, 88] width 86 height 17
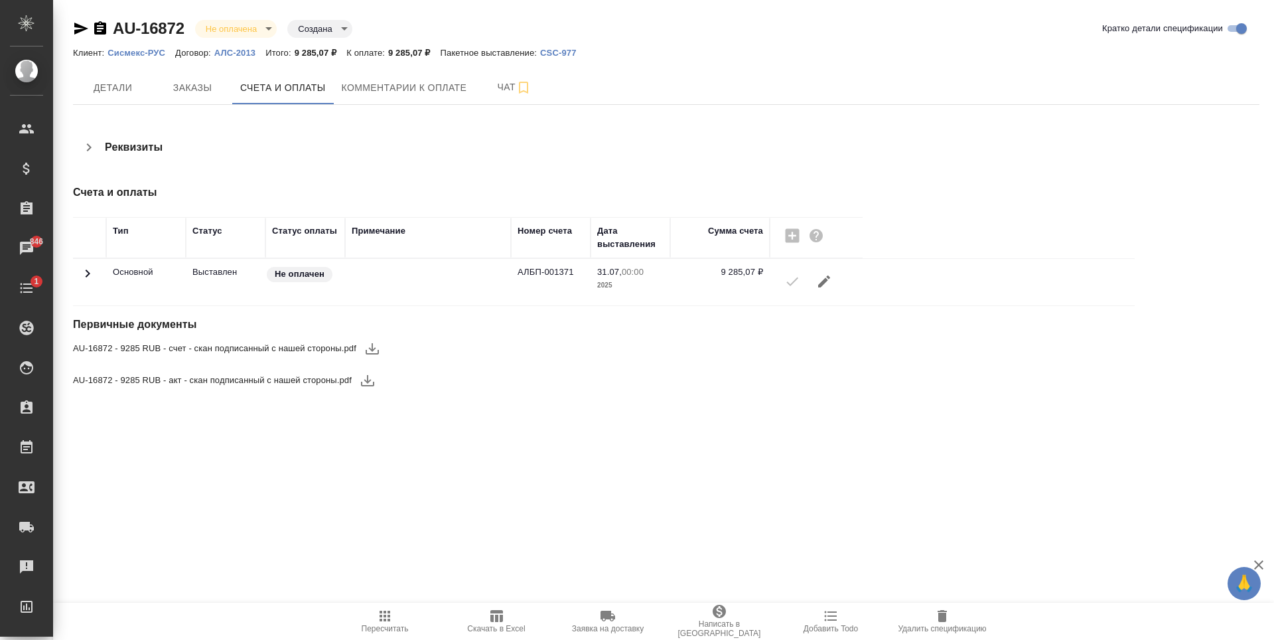
click at [363, 353] on button "button" at bounding box center [372, 348] width 32 height 32
click at [127, 78] on button "Детали" at bounding box center [113, 87] width 80 height 33
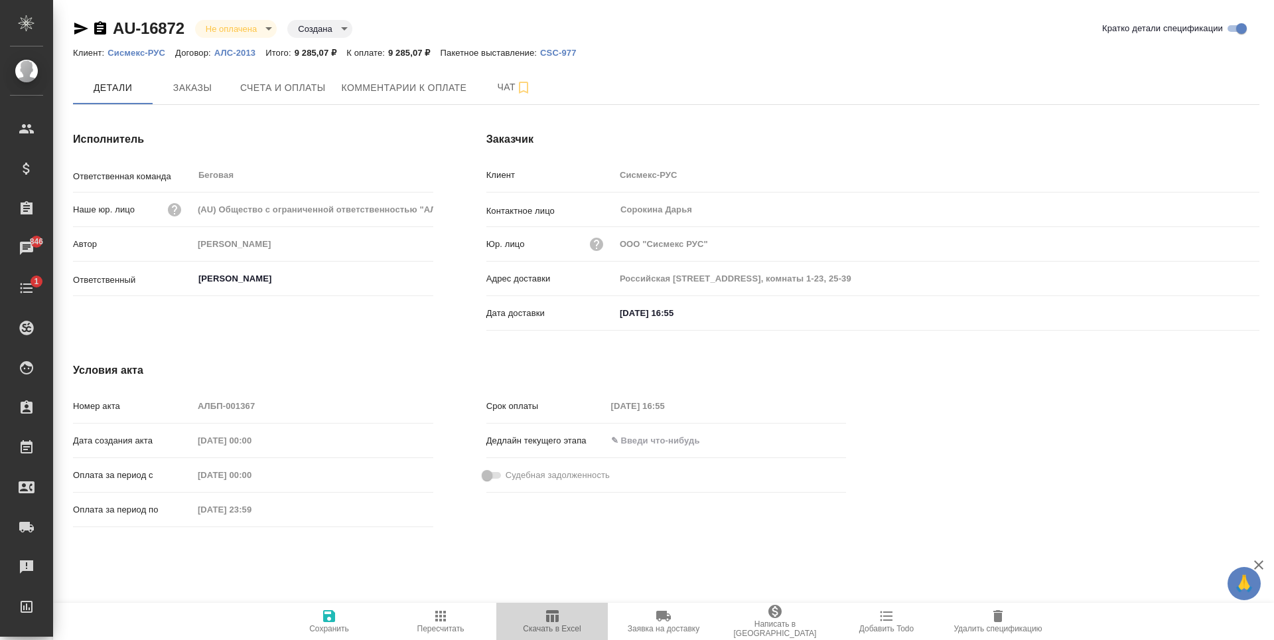
click at [555, 616] on icon "button" at bounding box center [552, 616] width 13 height 12
click at [200, 88] on span "Заказы" at bounding box center [193, 88] width 64 height 17
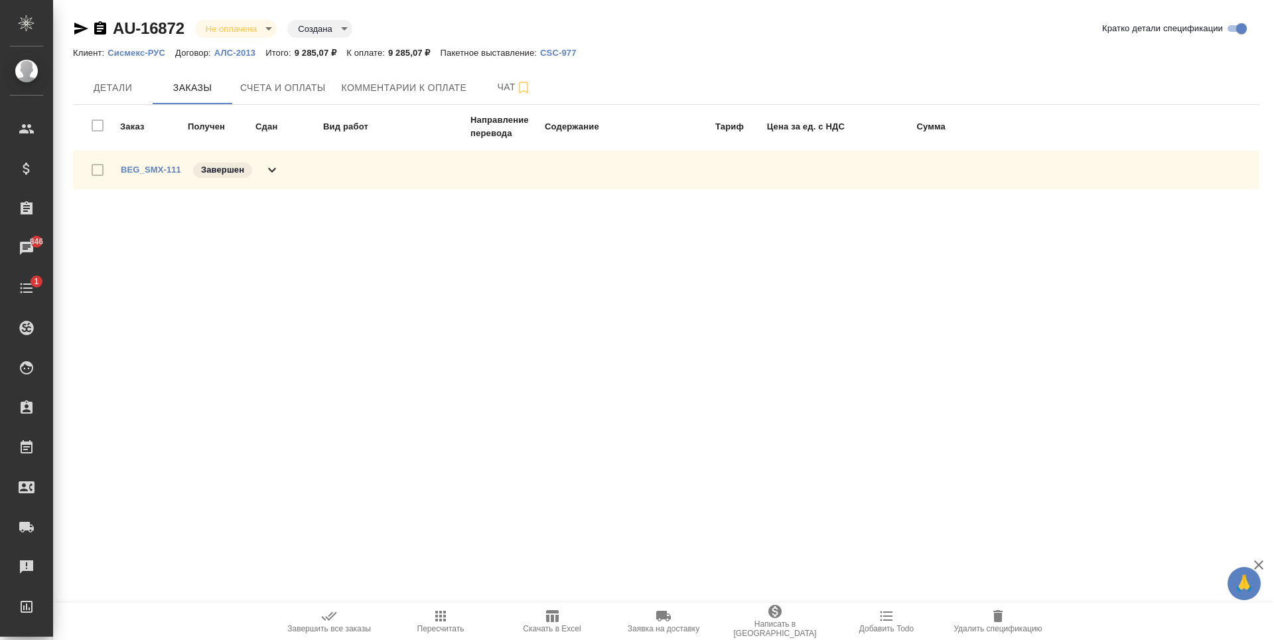
click at [286, 167] on div "BEG_SMX-111 Завершен" at bounding box center [666, 170] width 1187 height 38
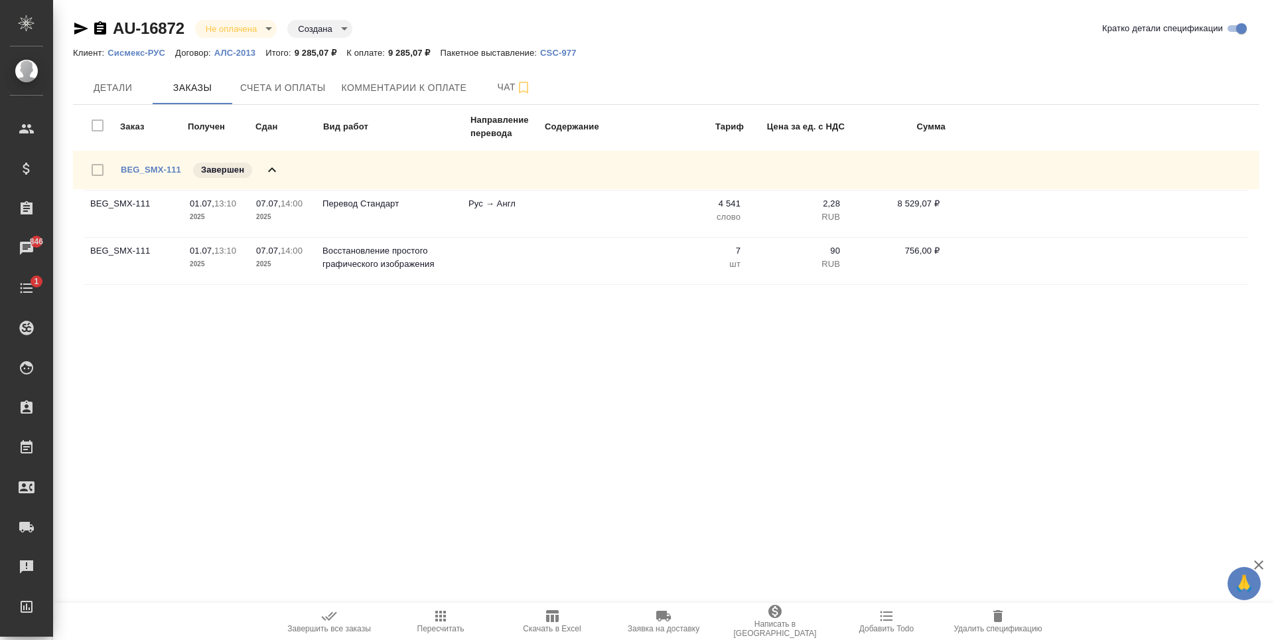
click at [299, 169] on div "BEG_SMX-111 Завершен" at bounding box center [666, 170] width 1187 height 38
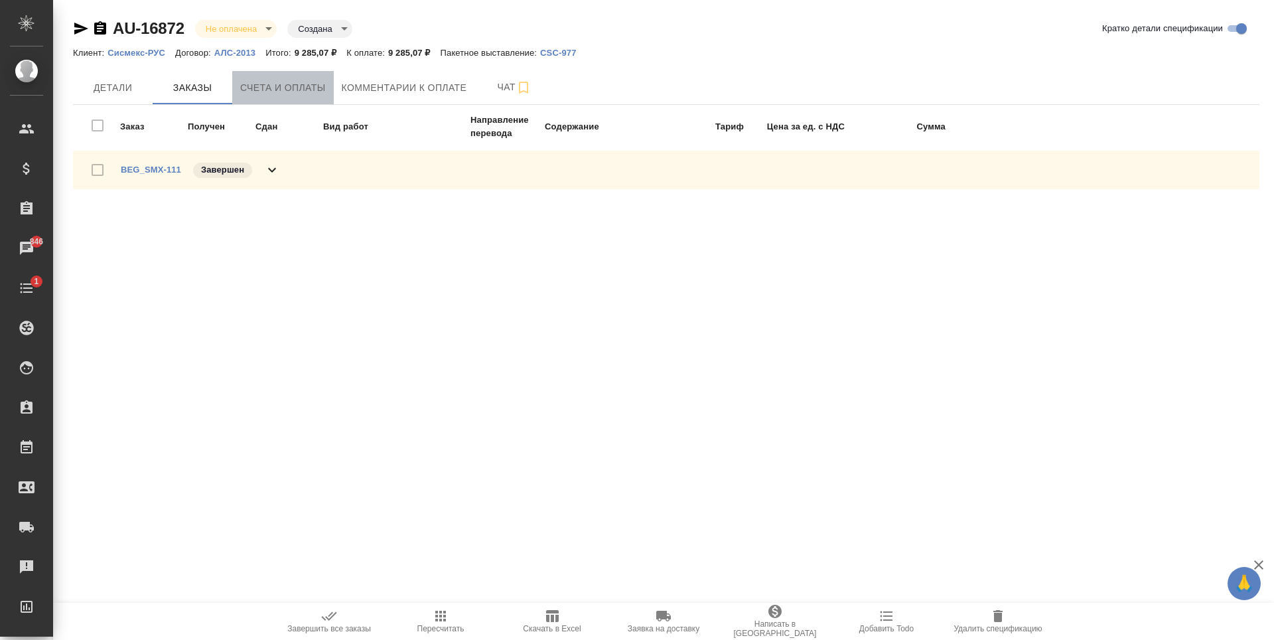
click at [281, 91] on span "Счета и оплаты" at bounding box center [283, 88] width 86 height 17
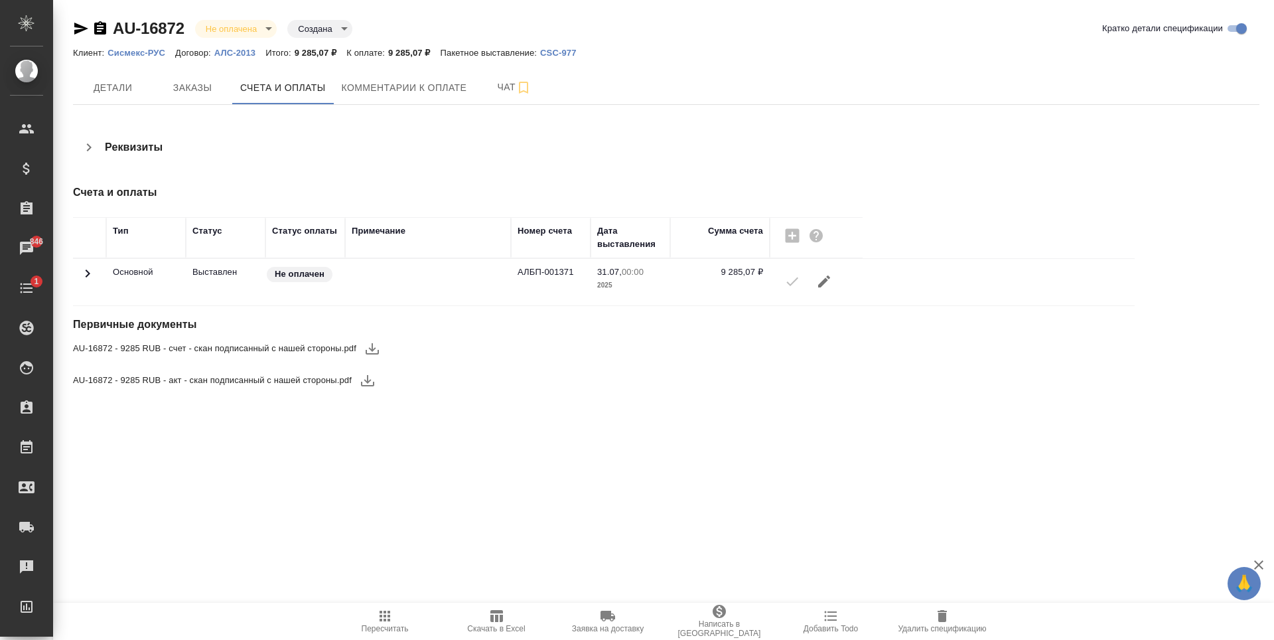
click at [230, 285] on td "Выставлен" at bounding box center [226, 282] width 80 height 46
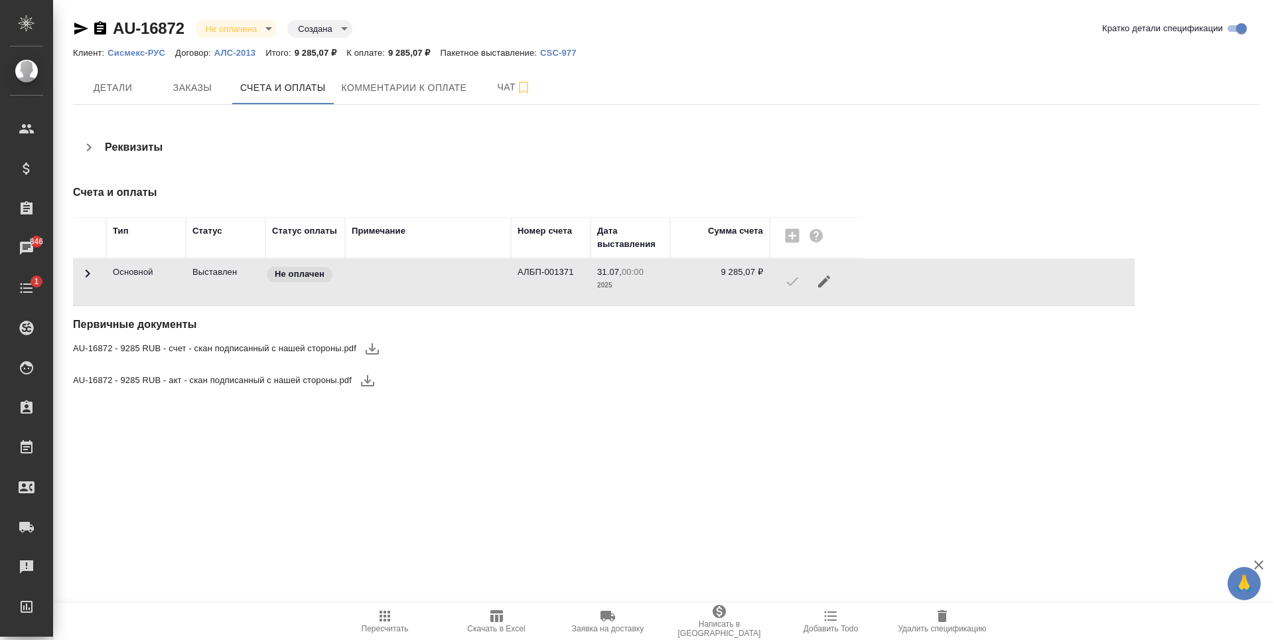
click at [371, 380] on icon "button" at bounding box center [367, 380] width 13 height 11
click at [116, 80] on span "Детали" at bounding box center [113, 88] width 64 height 17
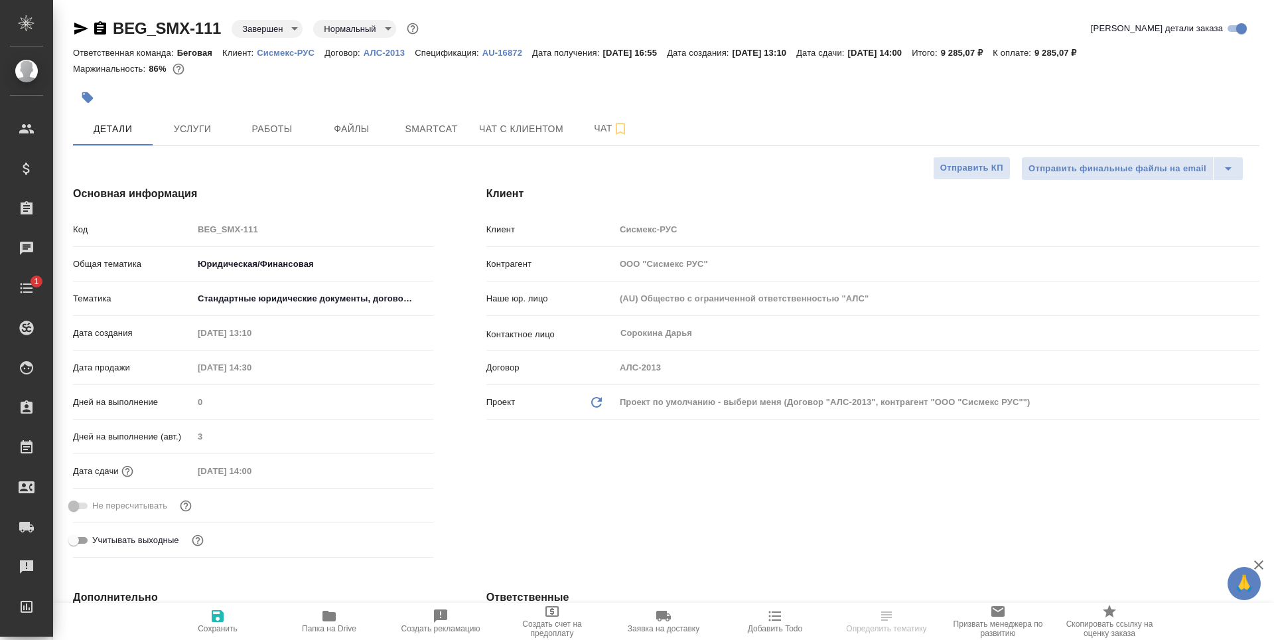
select select "RU"
type textarea "x"
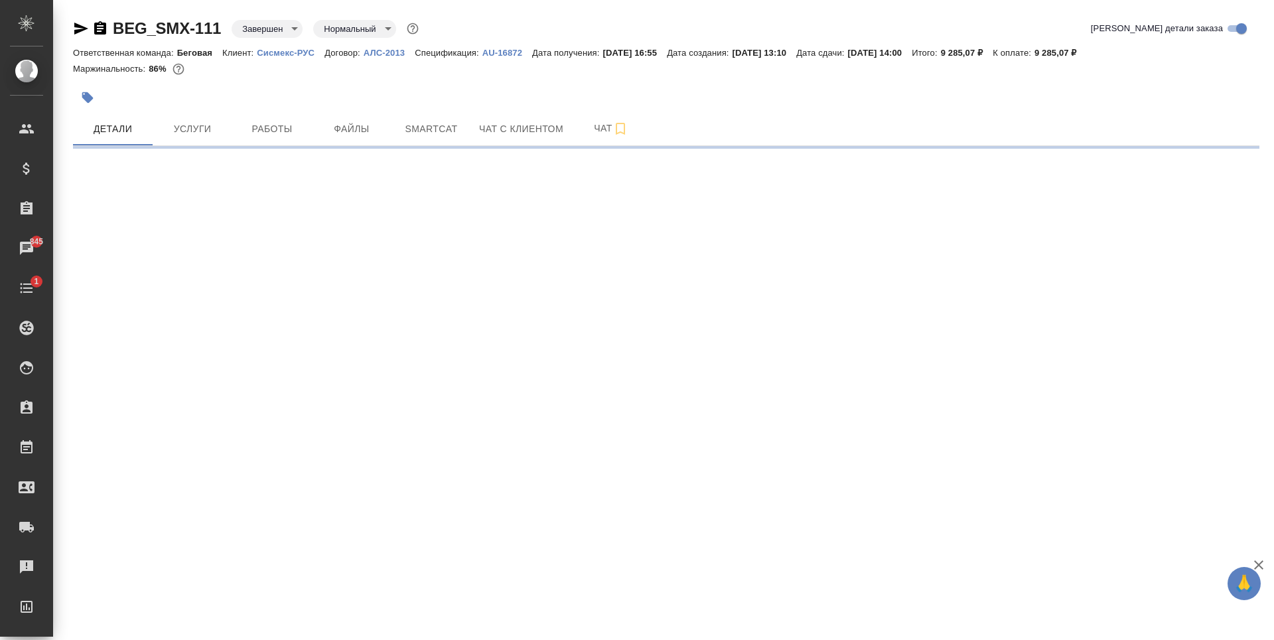
select select "RU"
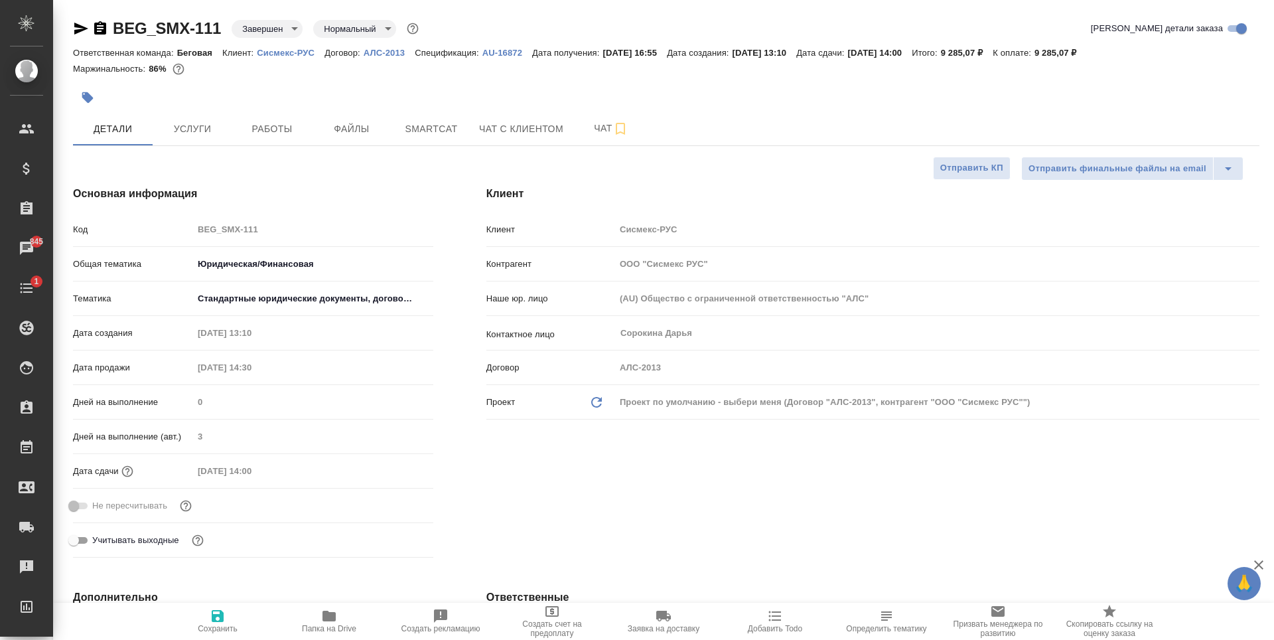
type textarea "x"
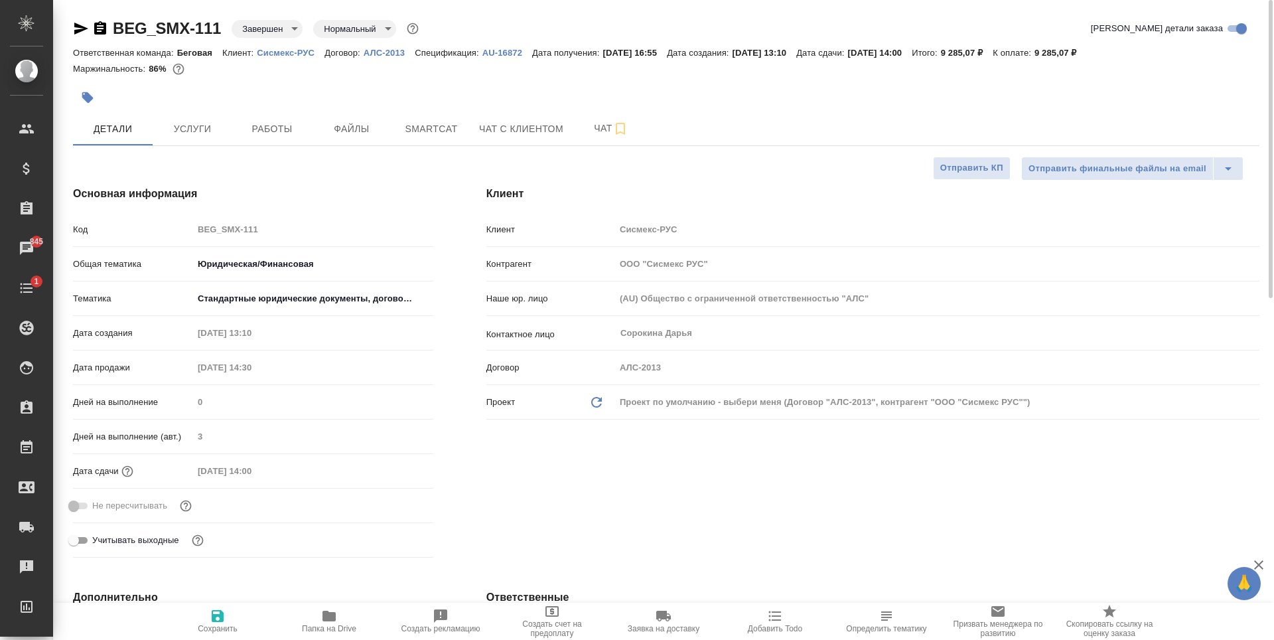
type textarea "x"
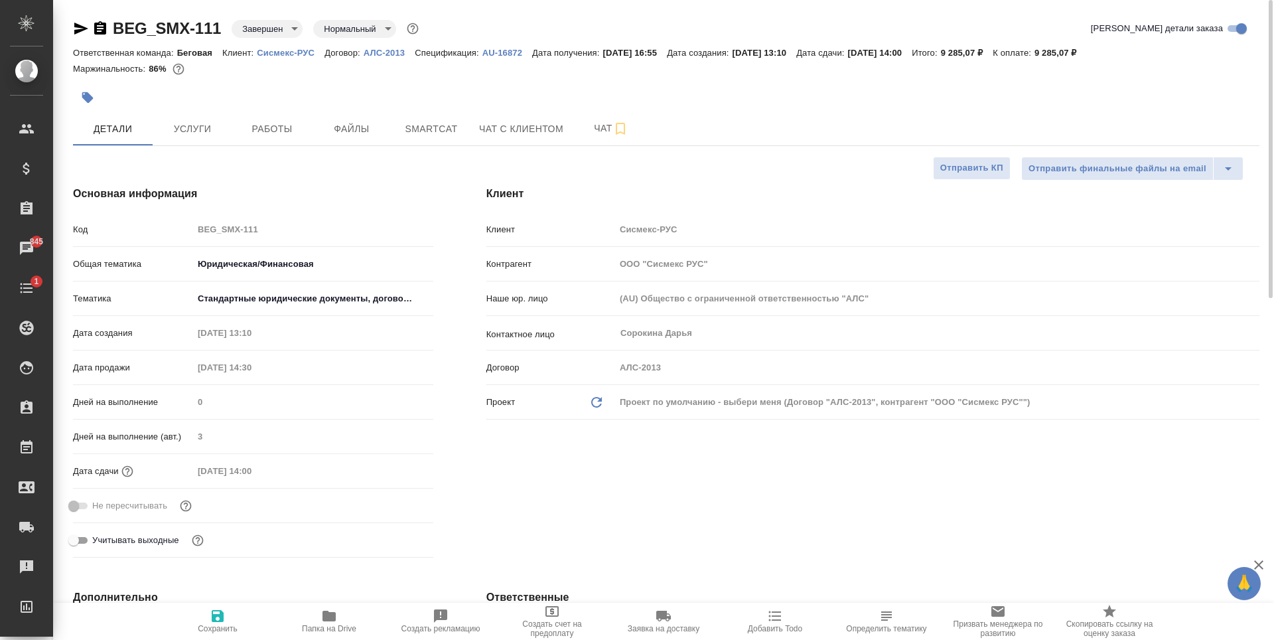
type textarea "x"
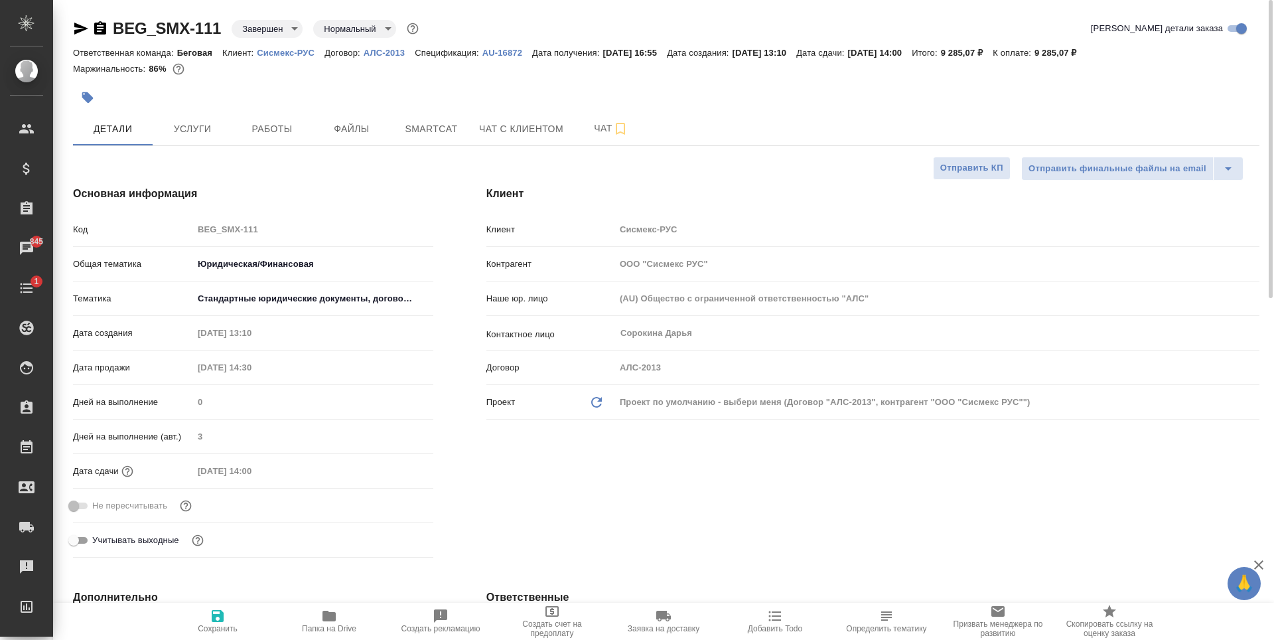
click at [74, 24] on icon "button" at bounding box center [81, 29] width 16 height 16
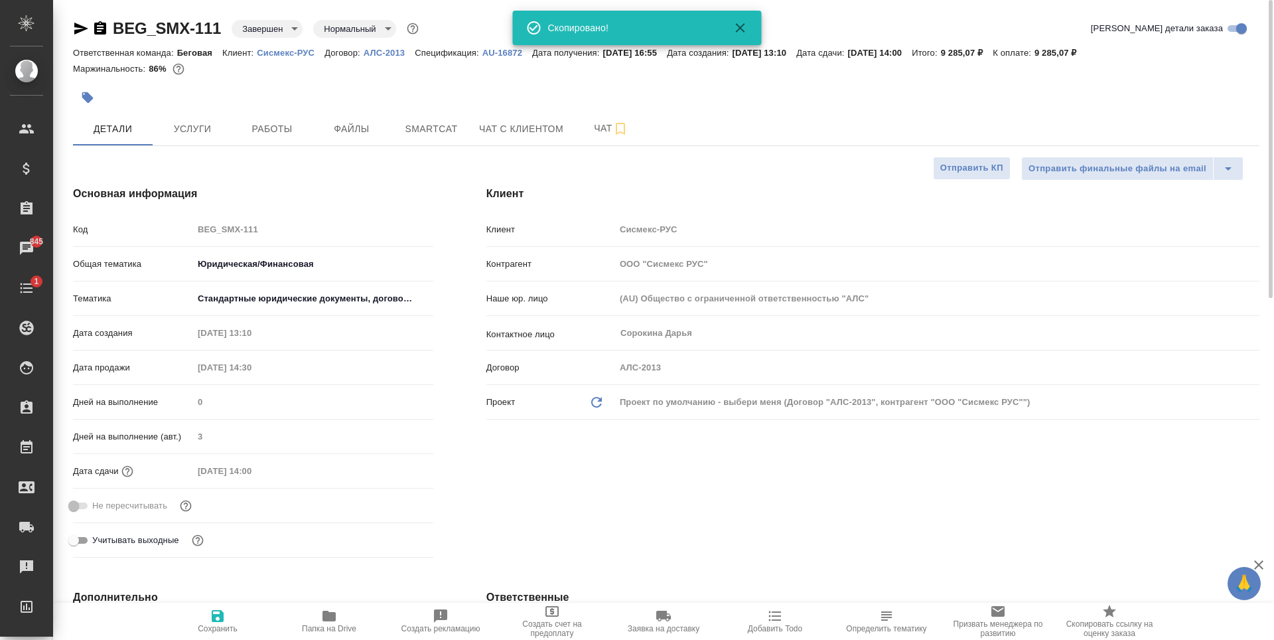
type textarea "x"
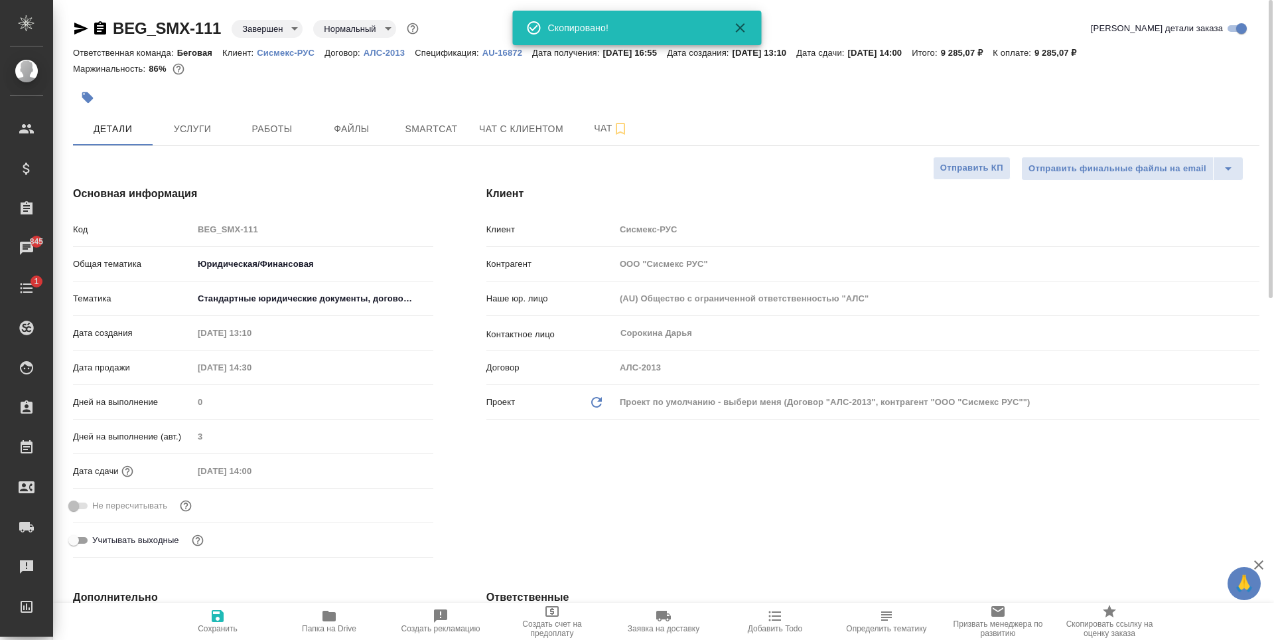
type textarea "x"
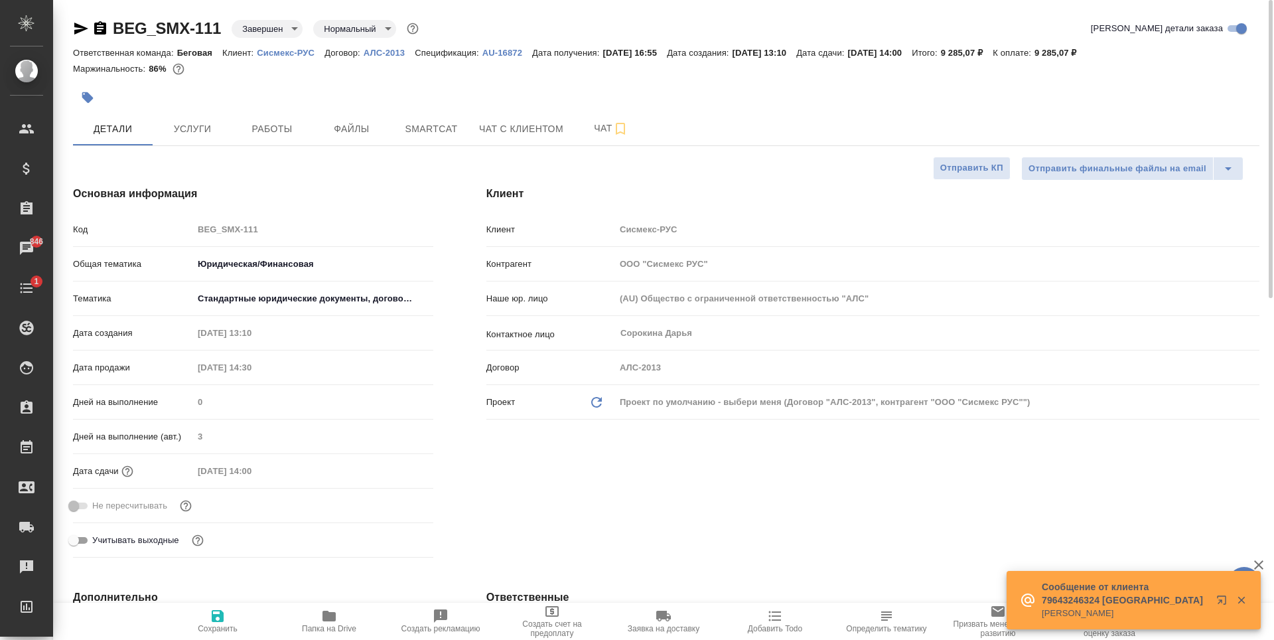
type textarea "x"
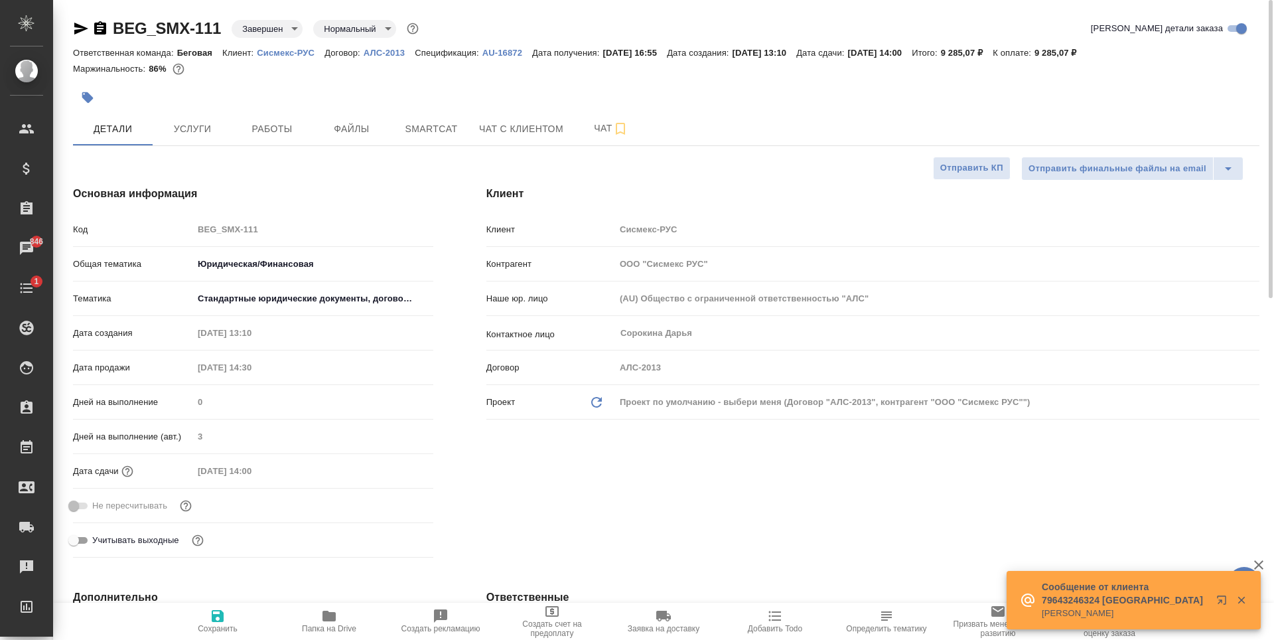
type textarea "x"
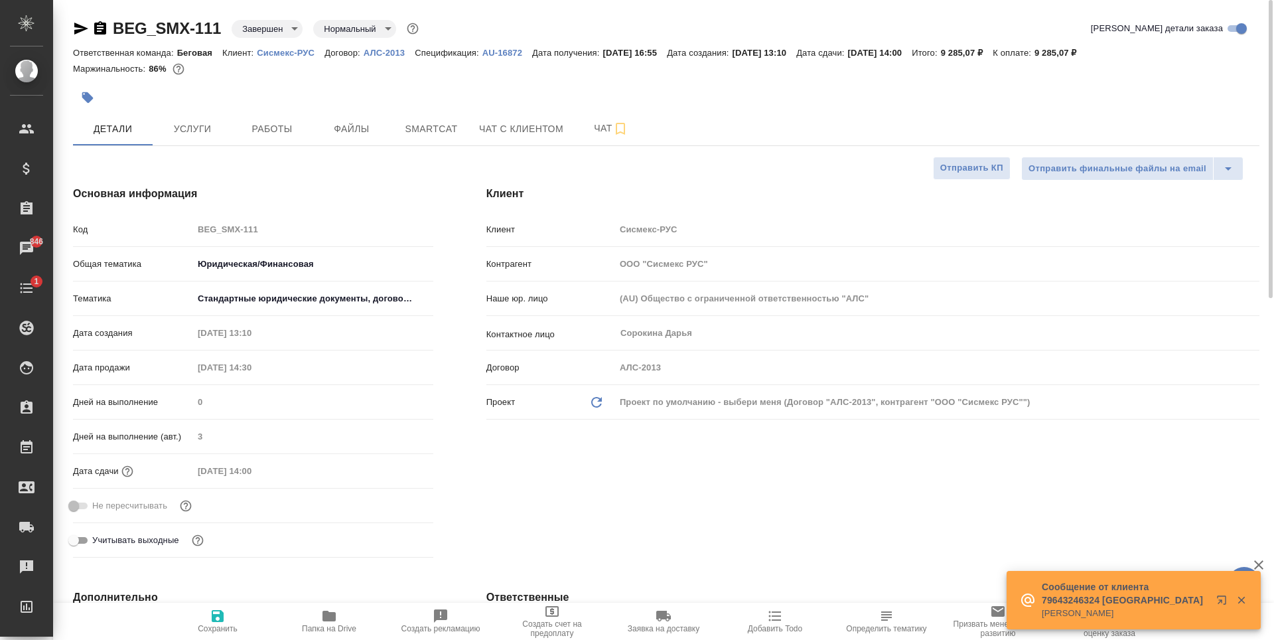
type textarea "x"
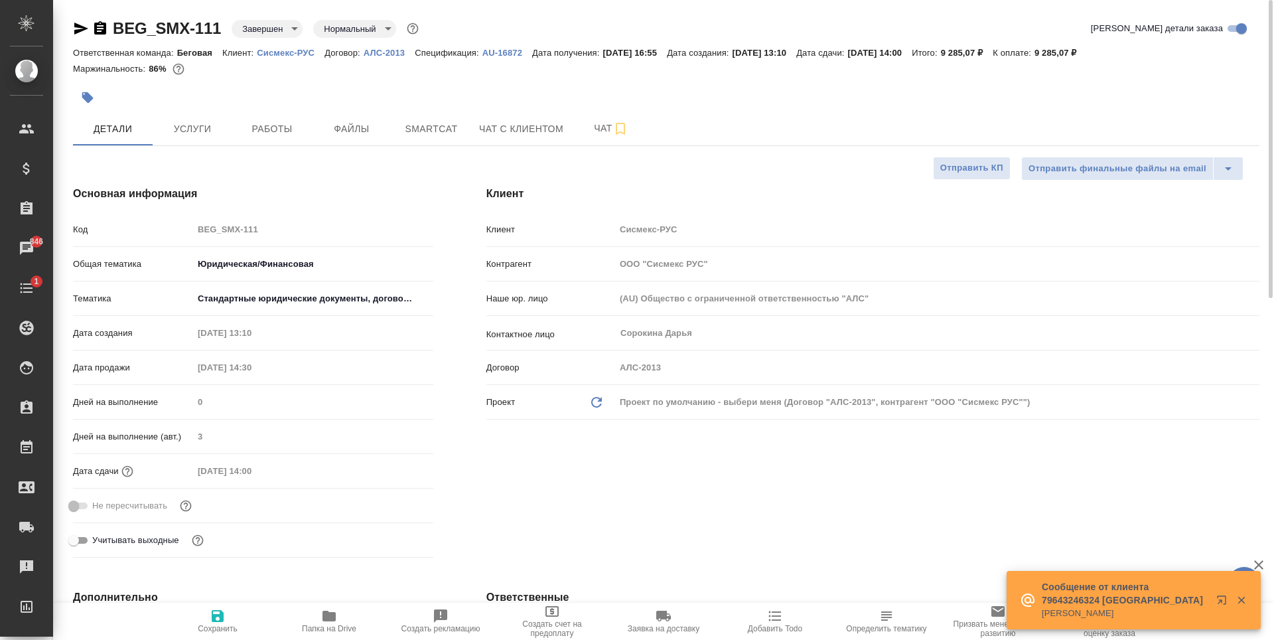
type textarea "x"
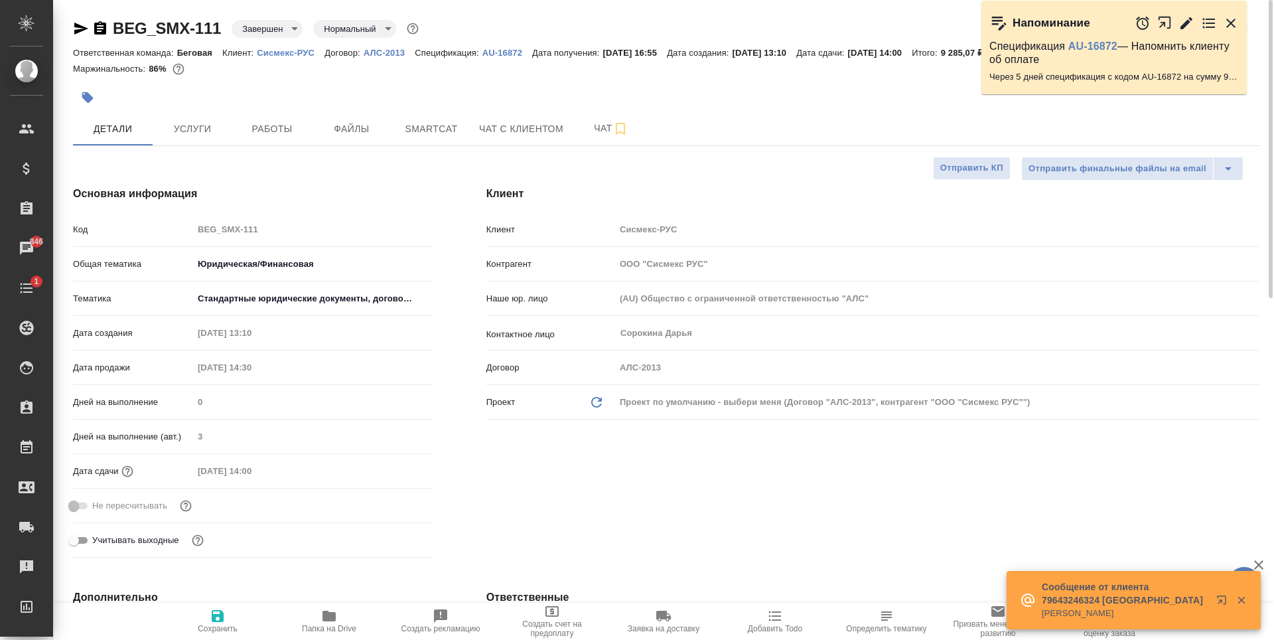
type textarea "x"
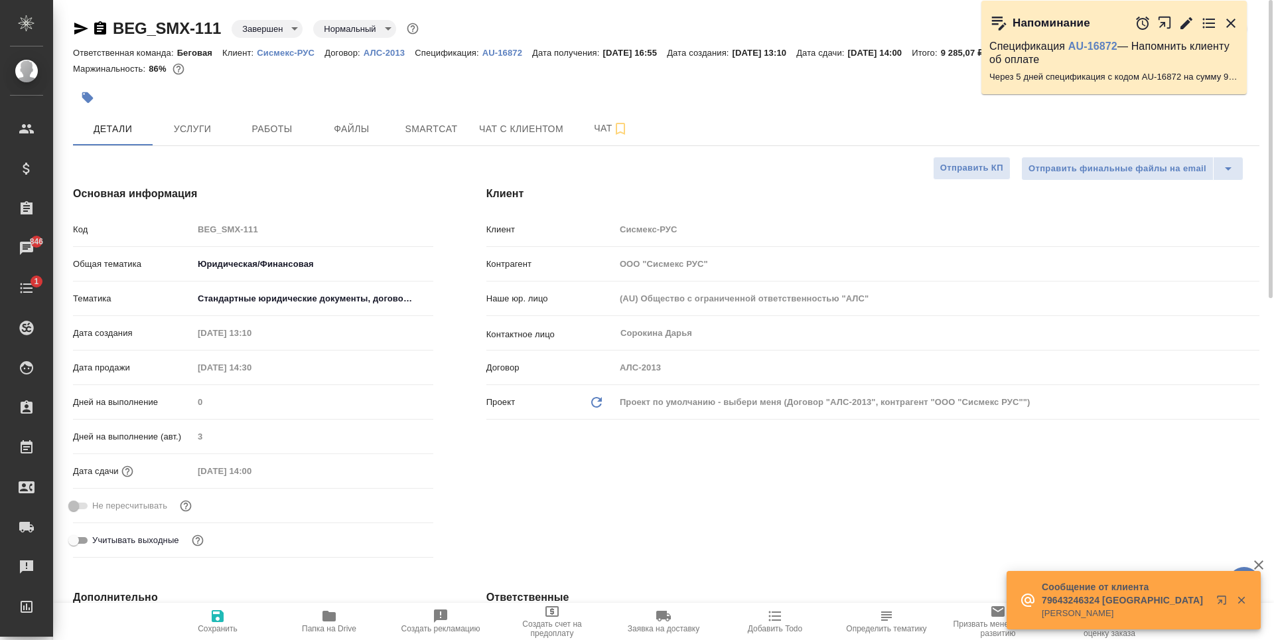
type textarea "x"
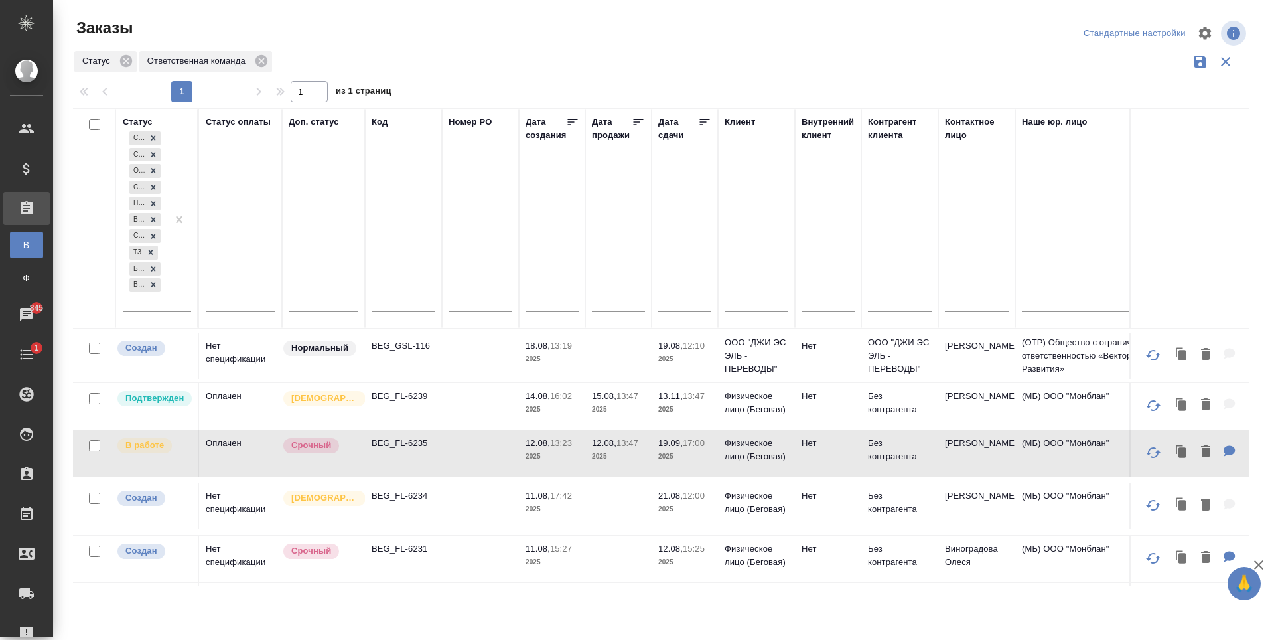
scroll to position [66, 0]
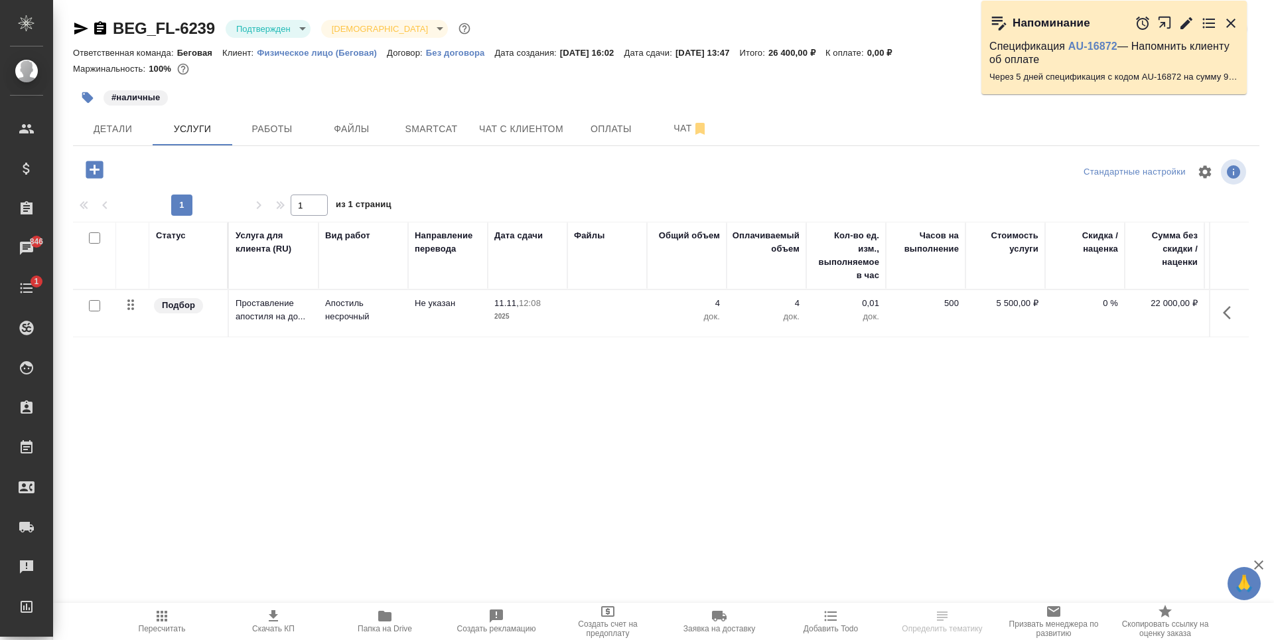
click at [81, 101] on icon "button" at bounding box center [87, 97] width 13 height 13
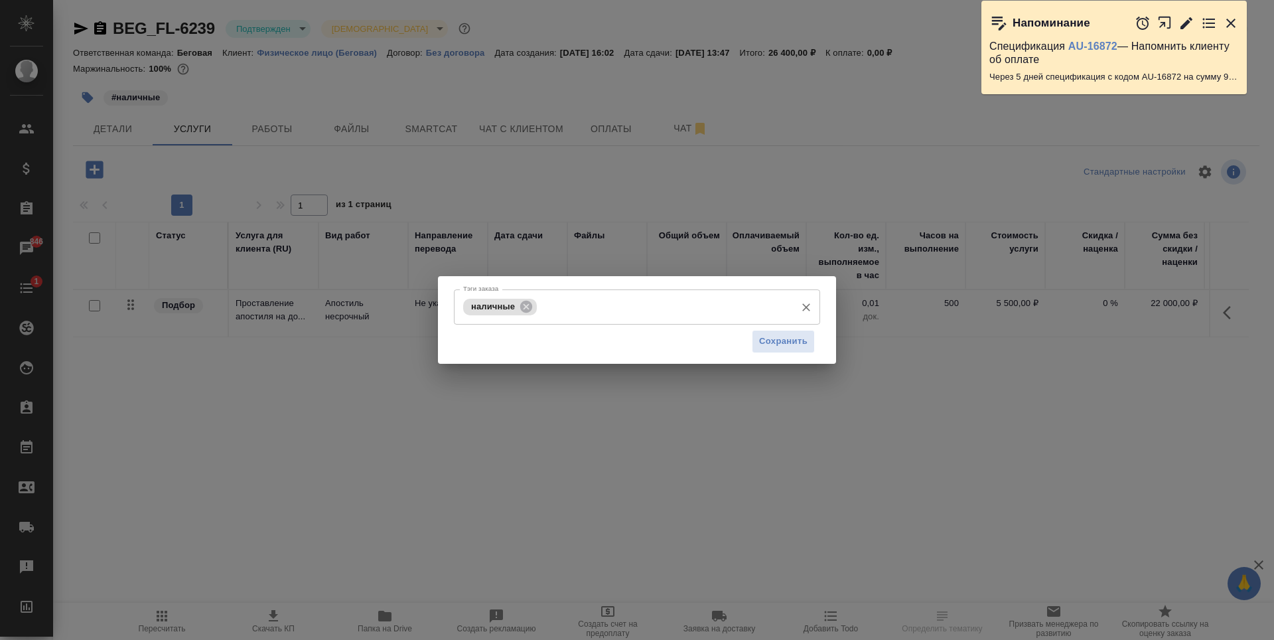
click at [585, 313] on input "Тэги заказа" at bounding box center [664, 306] width 249 height 23
click at [574, 305] on input "Тэги заказа" at bounding box center [664, 306] width 249 height 23
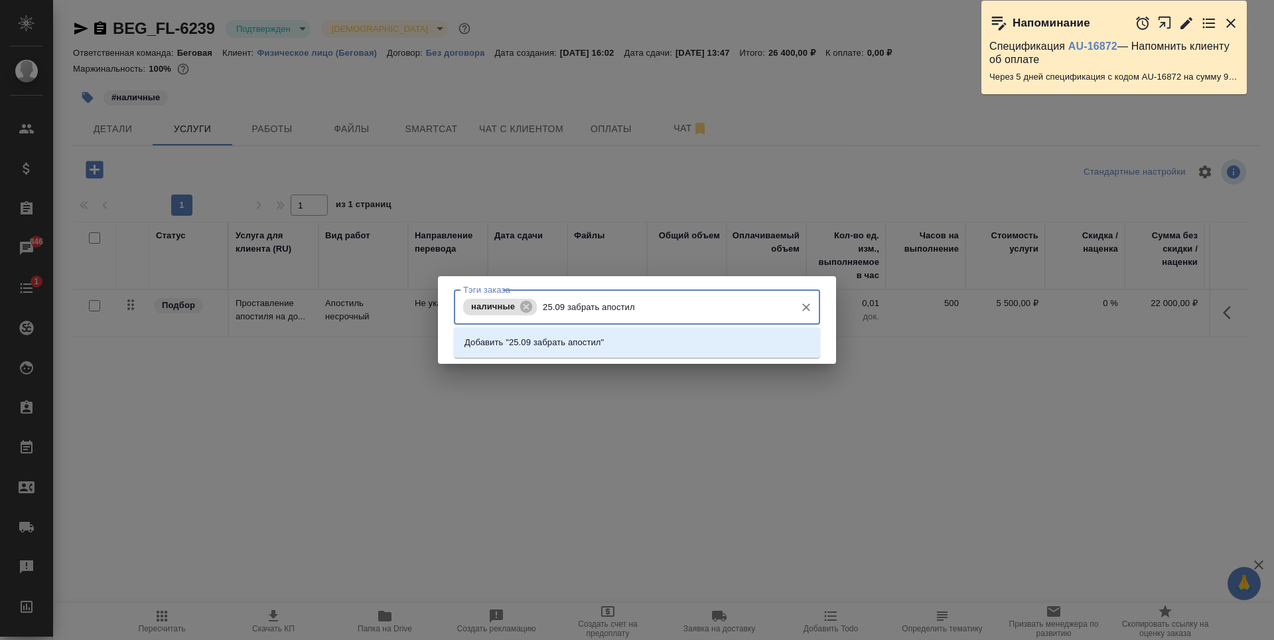
type input "25.09 забрать апостиль"
click at [813, 305] on button "Очистить" at bounding box center [806, 307] width 19 height 19
click at [889, 230] on div "Тэги заказа наличные 25.09 забрать апостиль Тэги заказа Сохранить" at bounding box center [637, 320] width 1274 height 640
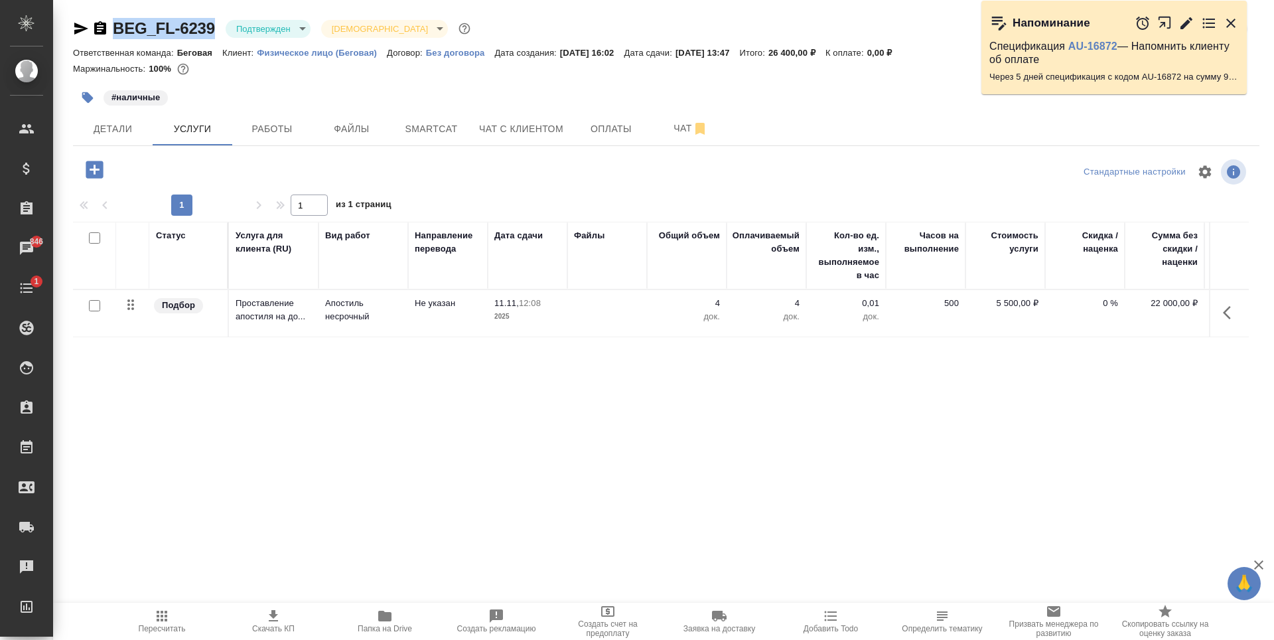
drag, startPoint x: 218, startPoint y: 27, endPoint x: 115, endPoint y: 40, distance: 103.1
click at [115, 40] on div "BEG_FL-6239 Подтвержден confirmed Святая троица holyTrinity Кратко детали заказа" at bounding box center [666, 31] width 1187 height 27
copy link "BEG_FL-6239"
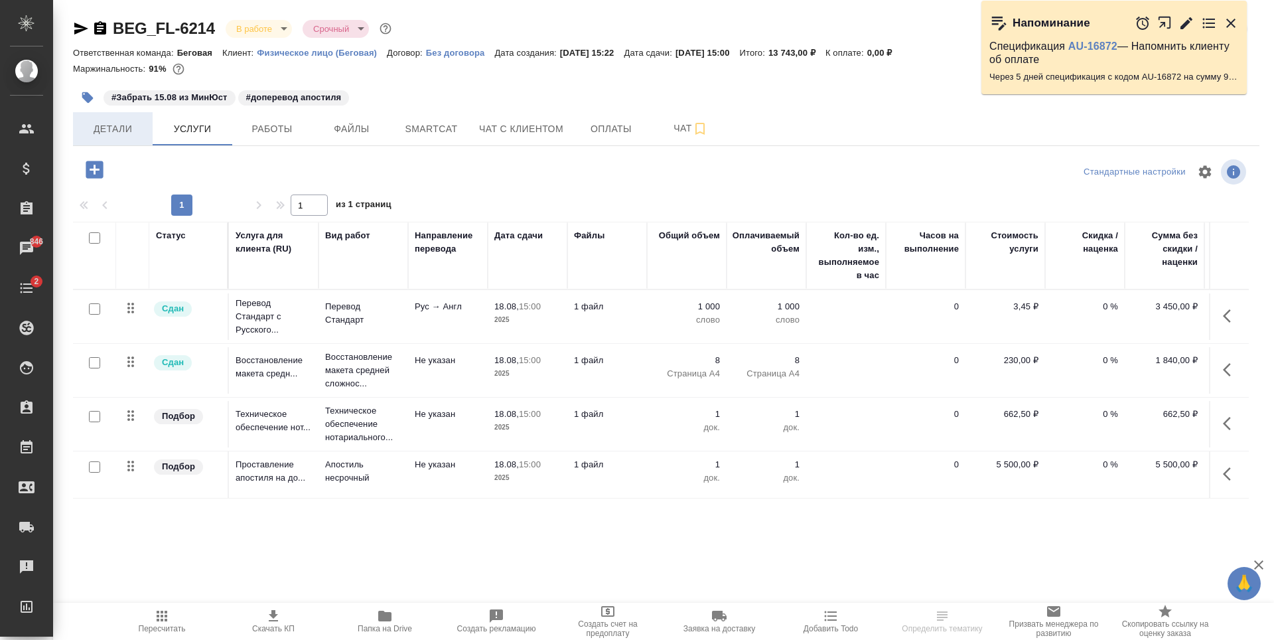
click at [120, 122] on span "Детали" at bounding box center [113, 129] width 64 height 17
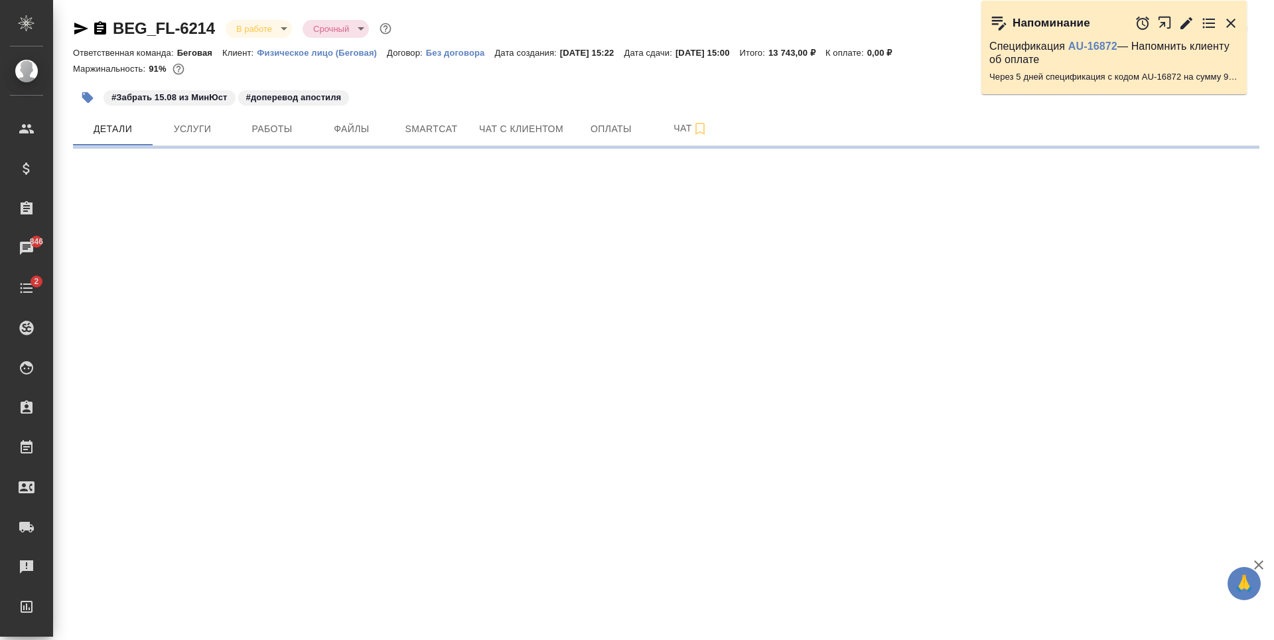
select select "RU"
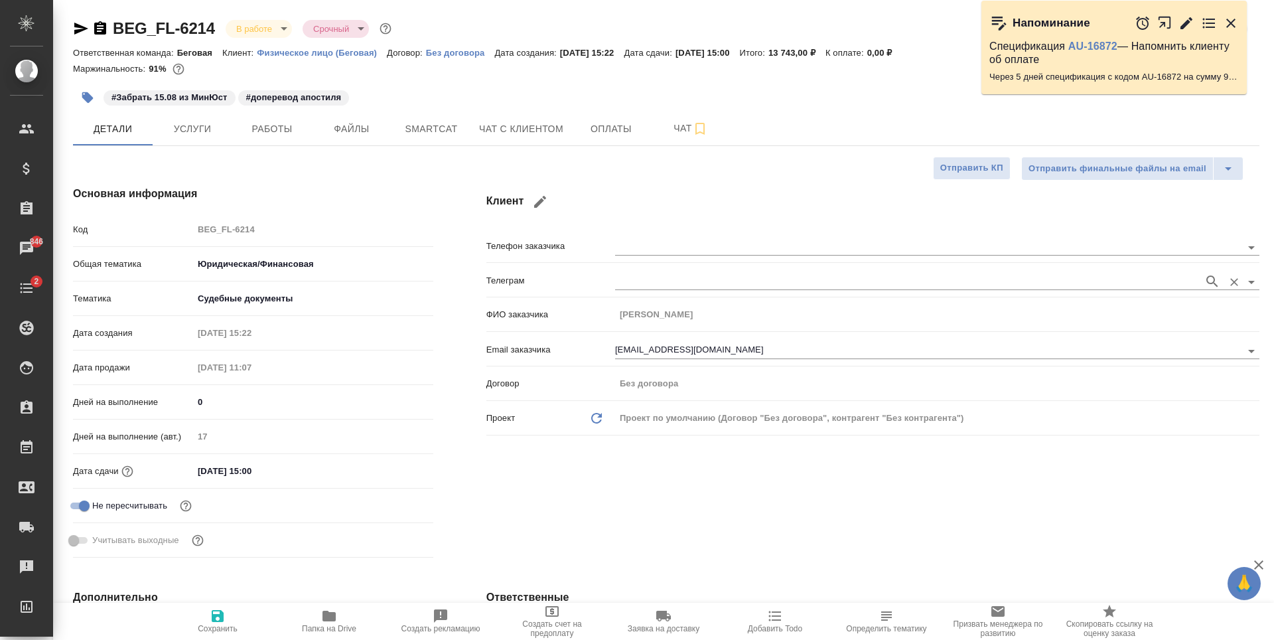
type textarea "x"
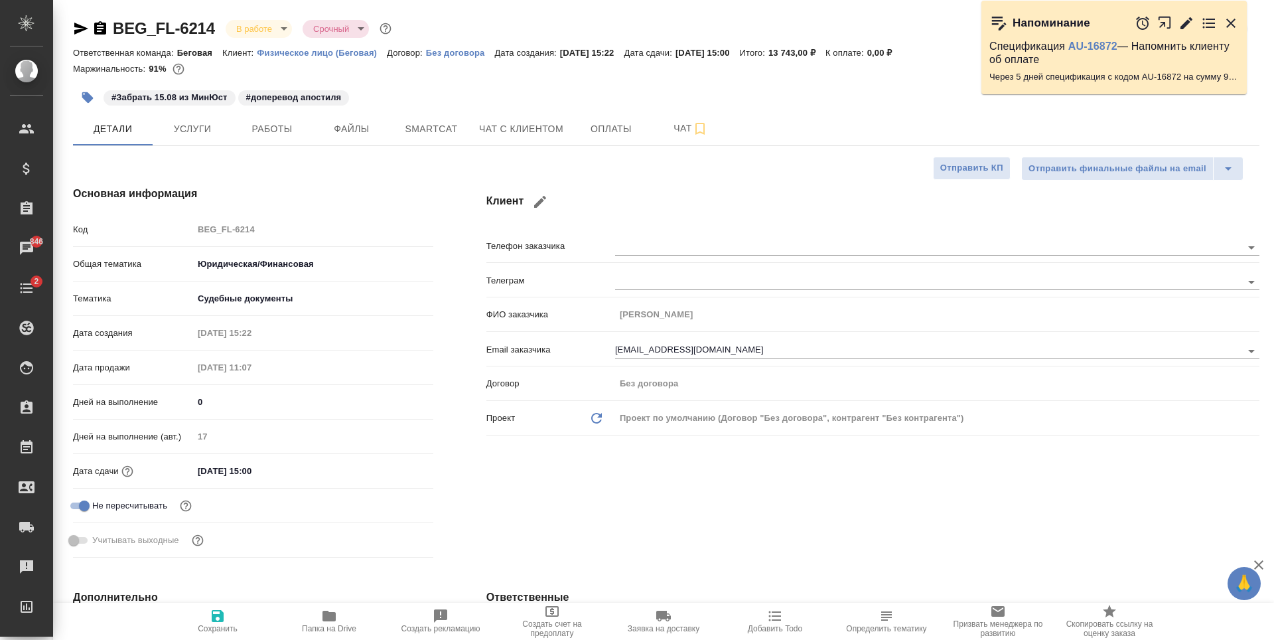
type textarea "x"
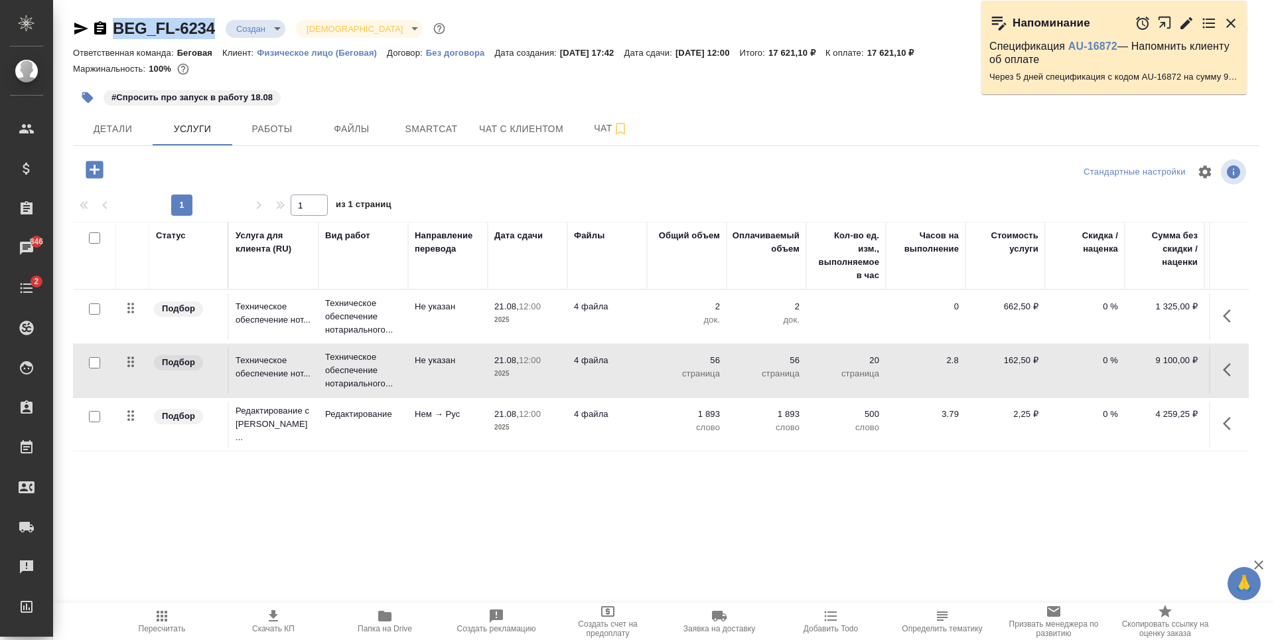
drag, startPoint x: 218, startPoint y: 28, endPoint x: 107, endPoint y: 27, distance: 110.8
click at [107, 27] on div "BEG_FL-6234 Создан new Святая троица holyTrinity" at bounding box center [260, 28] width 375 height 21
copy link "BEG_FL-6234"
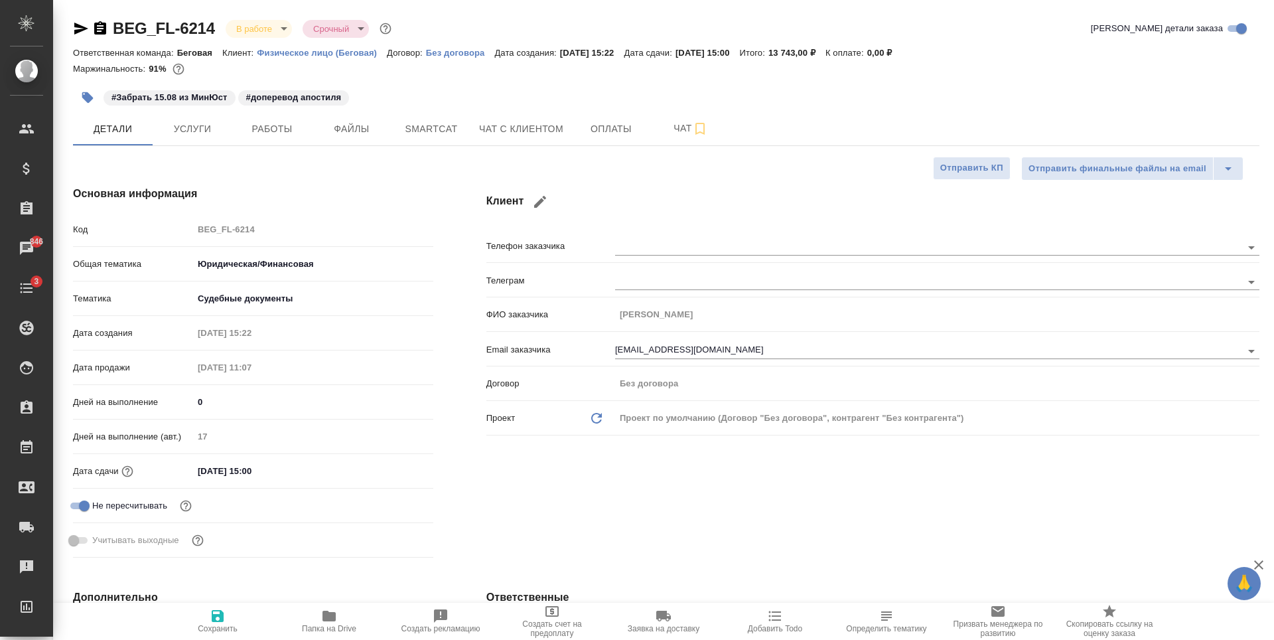
select select "RU"
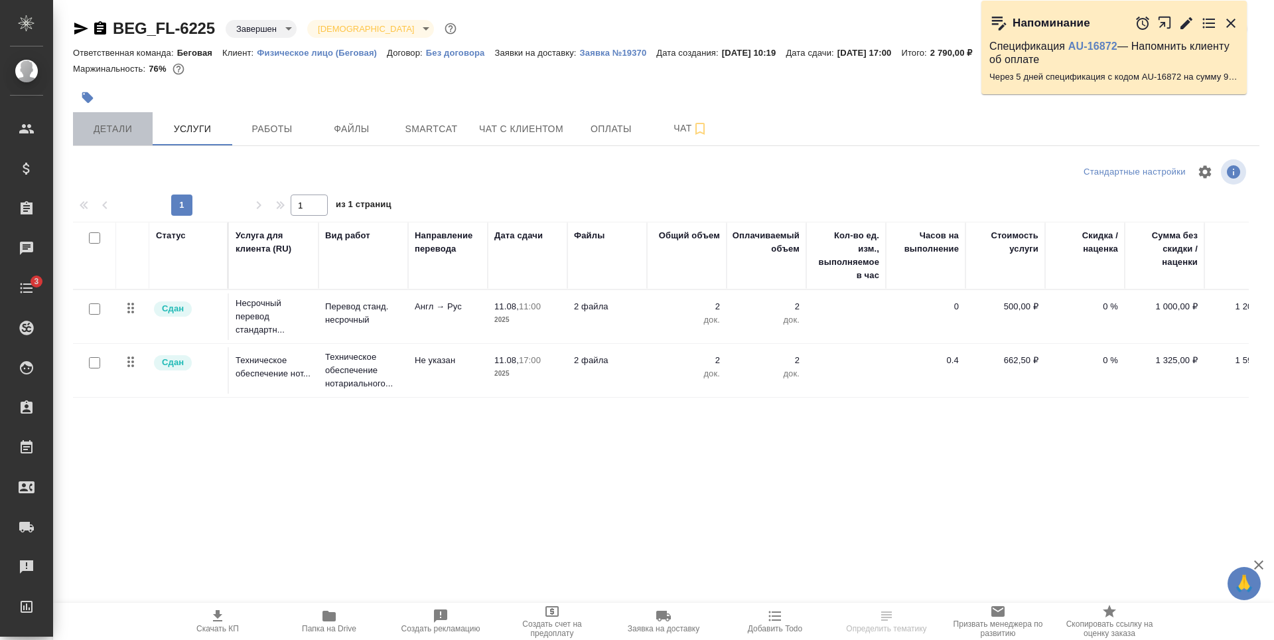
click at [96, 127] on span "Детали" at bounding box center [113, 129] width 64 height 17
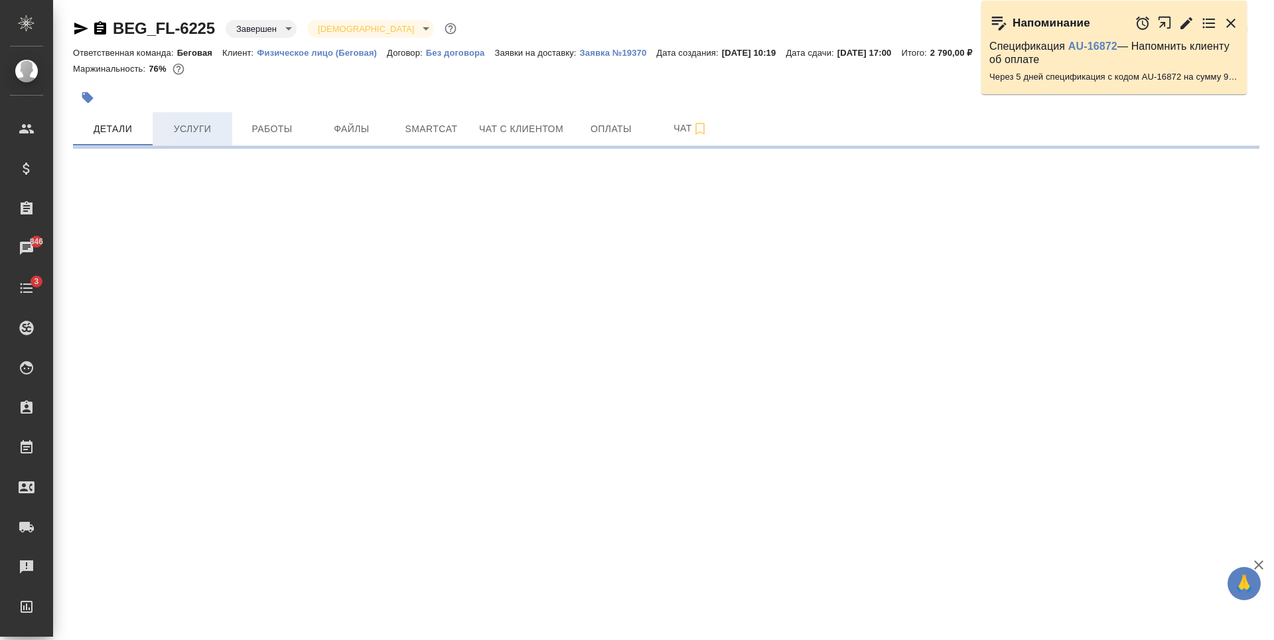
select select "RU"
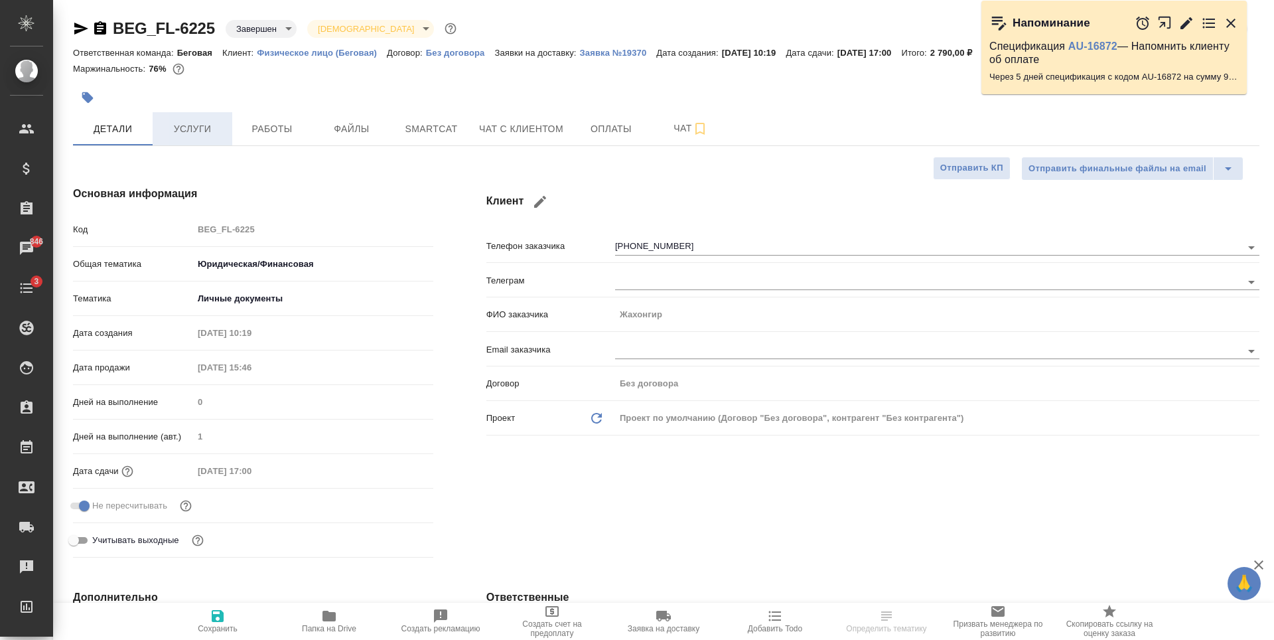
type textarea "x"
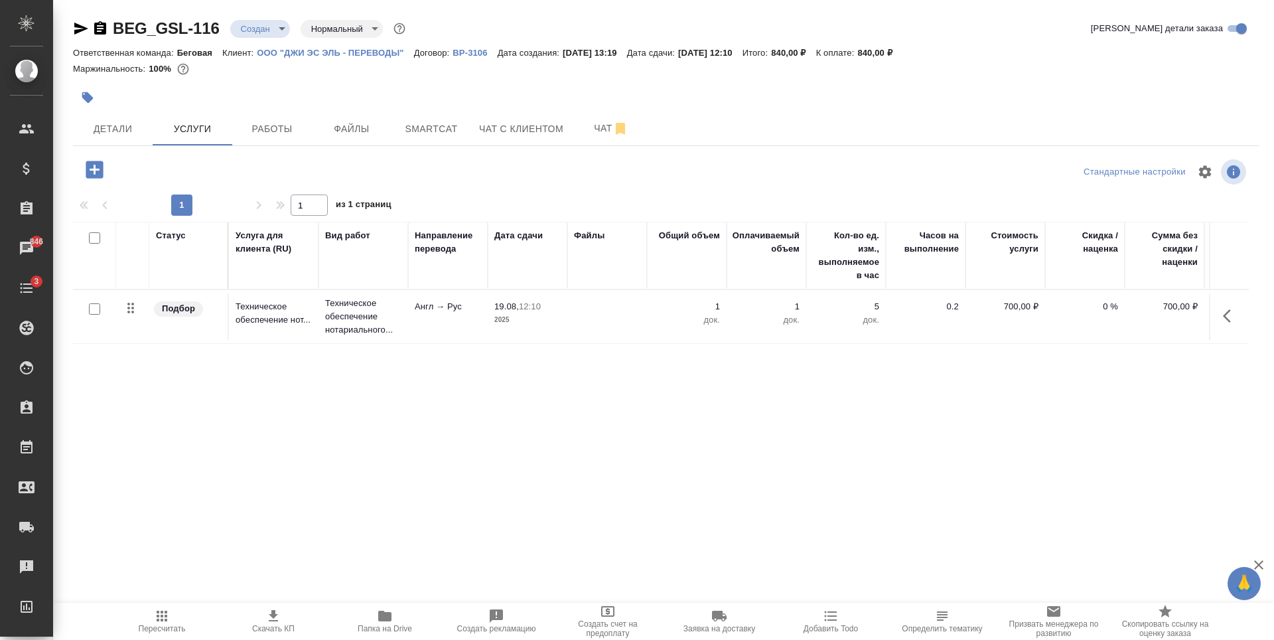
click at [346, 104] on div at bounding box center [468, 97] width 791 height 29
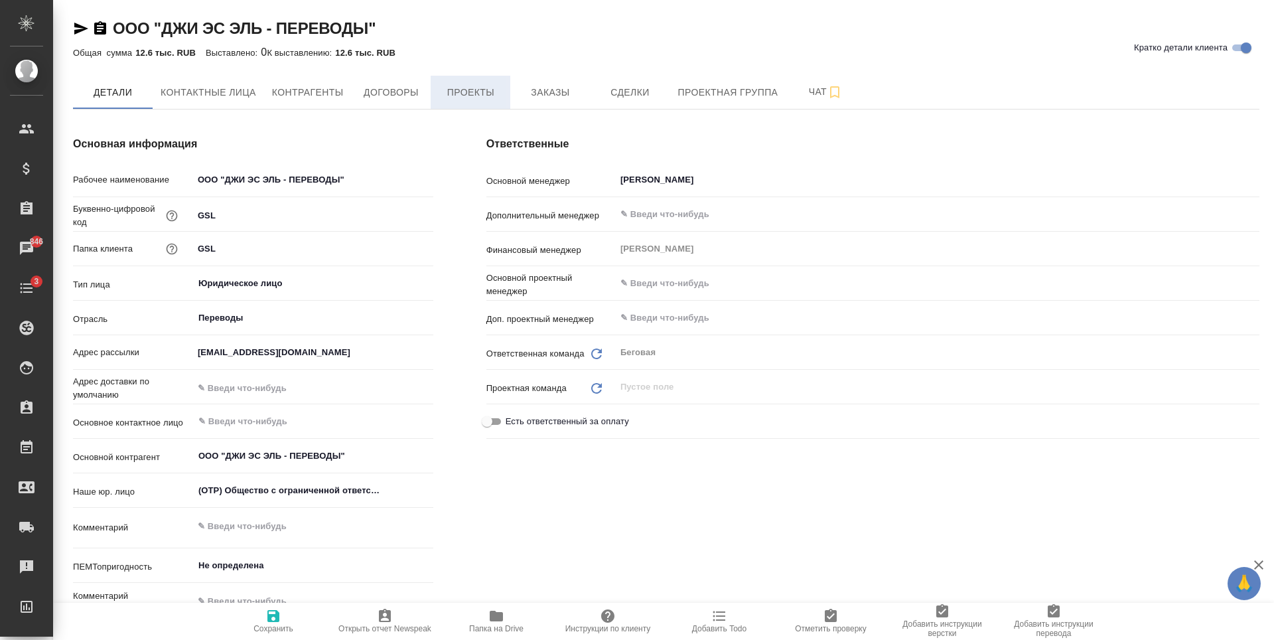
click at [496, 100] on span "Проекты" at bounding box center [471, 92] width 64 height 17
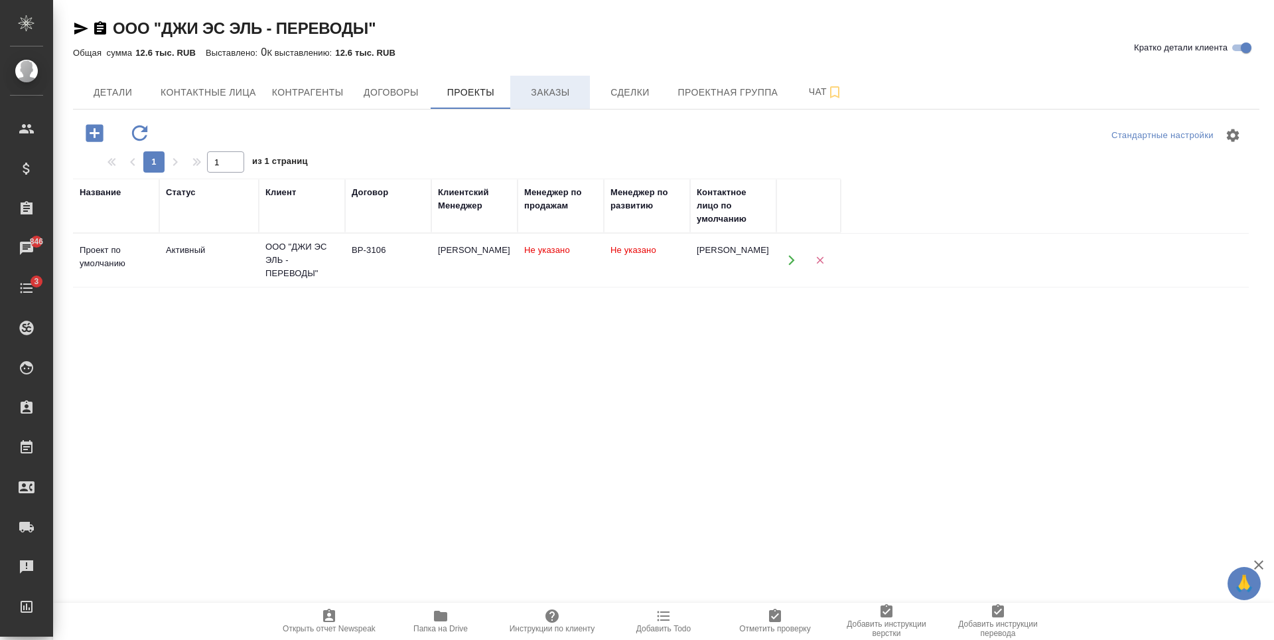
click at [546, 97] on span "Заказы" at bounding box center [550, 92] width 64 height 17
